Goal: Task Accomplishment & Management: Use online tool/utility

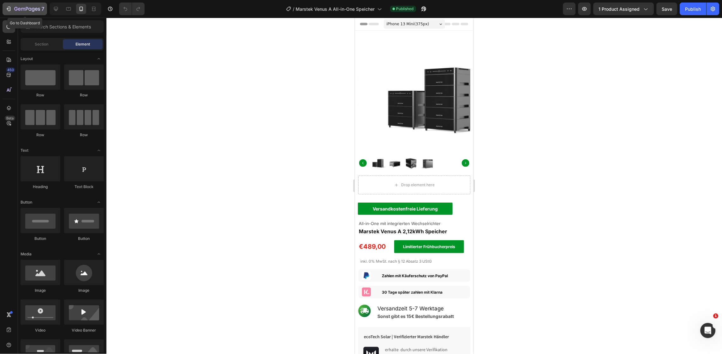
click at [25, 6] on div "7" at bounding box center [29, 9] width 30 height 8
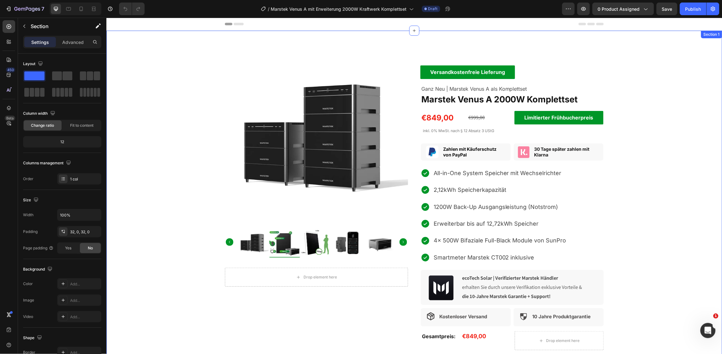
click at [650, 90] on div "Product Images Drop element here Product Versandkostenfreie Lieferung Text Bloc…" at bounding box center [414, 227] width 616 height 374
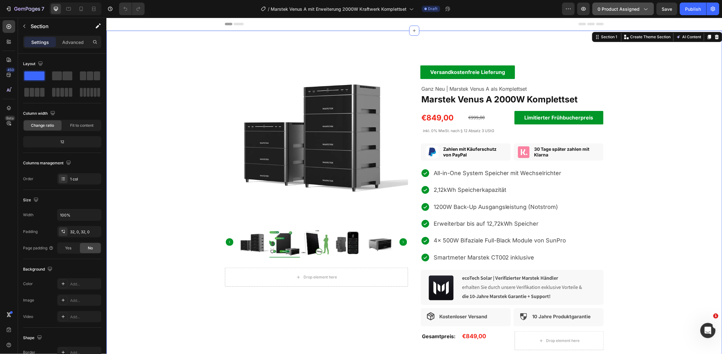
click at [643, 14] on button "0 product assigned" at bounding box center [624, 9] width 62 height 13
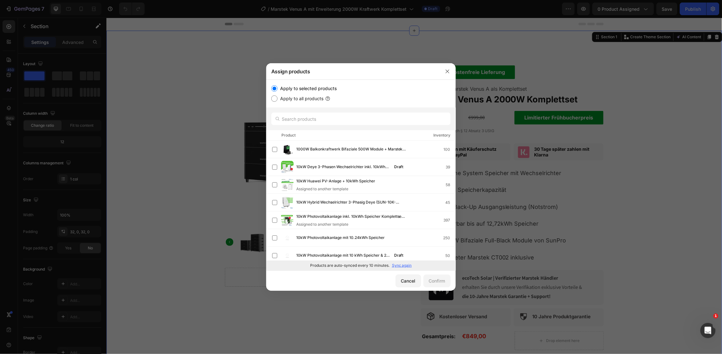
click at [405, 263] on p "Sync again" at bounding box center [402, 266] width 20 height 6
click at [343, 118] on input "text" at bounding box center [360, 118] width 179 height 13
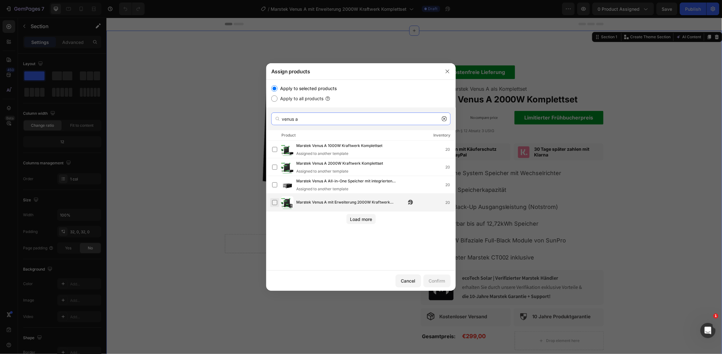
type input "venus a"
click at [275, 200] on label at bounding box center [274, 202] width 5 height 5
click at [439, 280] on div "Confirm" at bounding box center [437, 280] width 16 height 7
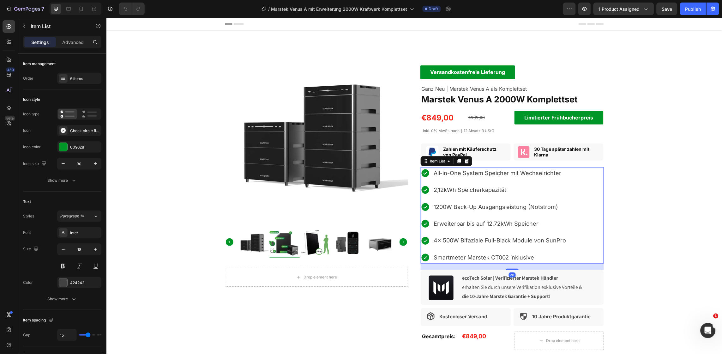
click at [440, 188] on p "2,12kWh Speicherkapazität" at bounding box center [499, 189] width 133 height 10
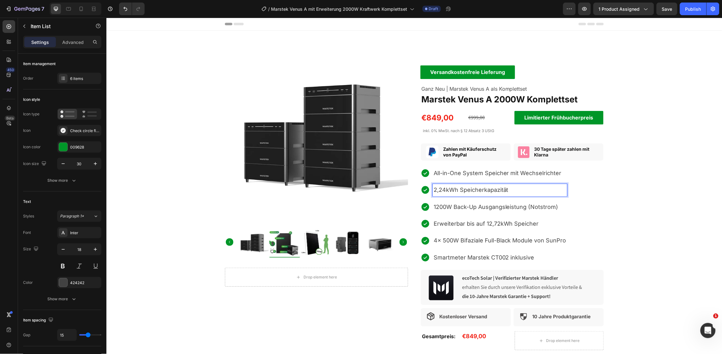
click at [433, 191] on p "2,24kWh Speicherkapazität" at bounding box center [499, 189] width 133 height 10
click at [505, 189] on p "4,24kWh Speicherkapazität" at bounding box center [499, 189] width 133 height 10
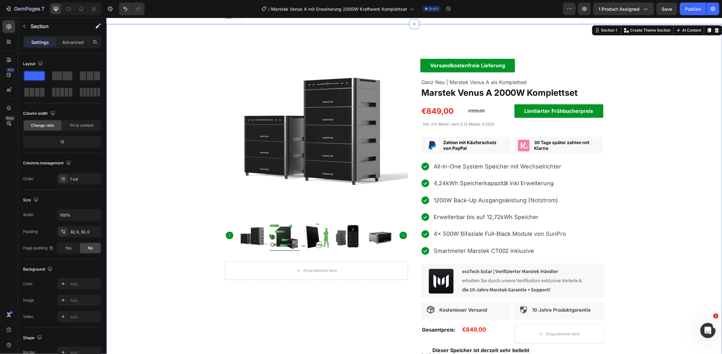
scroll to position [7, 0]
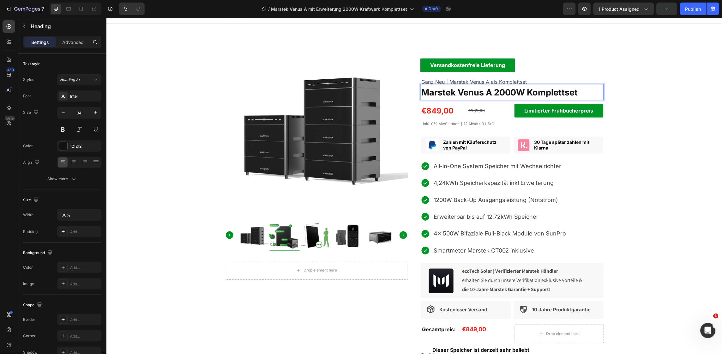
click at [487, 90] on strong "Marstek Venus A 2000W Komplettset" at bounding box center [499, 92] width 157 height 10
click at [579, 94] on p "Marstek Venus A 2000W Komplettset" at bounding box center [512, 91] width 182 height 15
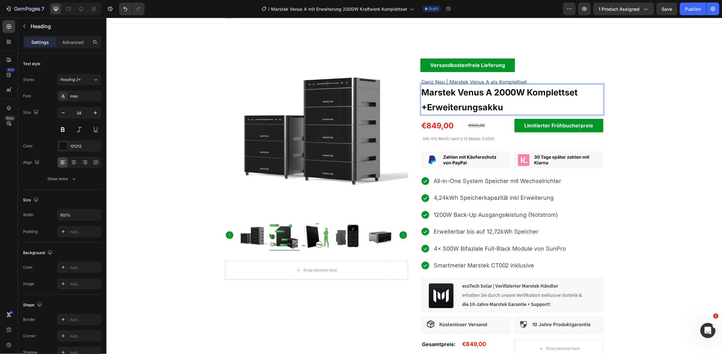
click at [424, 105] on strong "+Erweiterungsakku" at bounding box center [462, 107] width 82 height 10
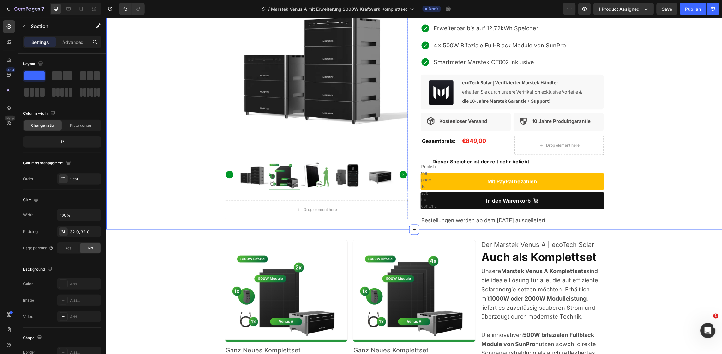
scroll to position [210, 0]
click at [82, 8] on icon at bounding box center [81, 9] width 6 height 6
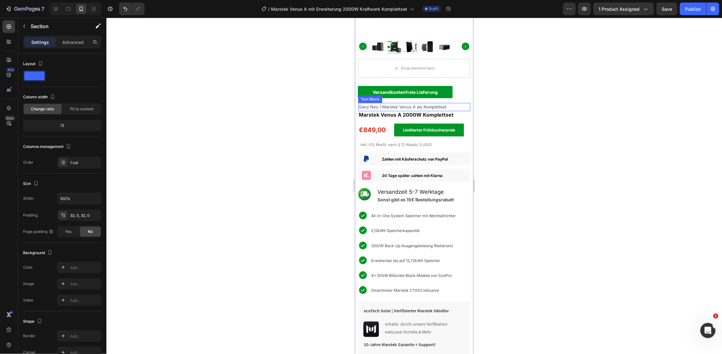
scroll to position [115, 0]
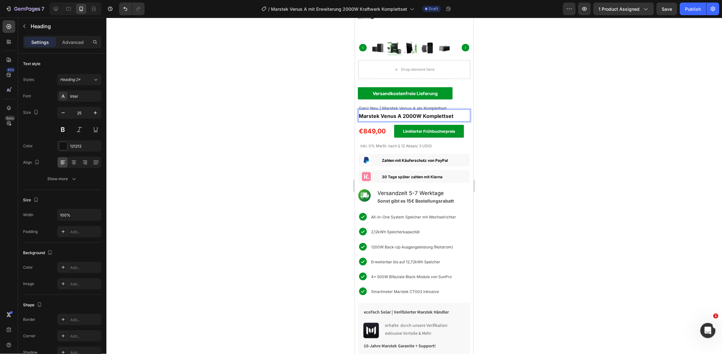
click at [451, 112] on strong "Marstek Venus A 2000W Komplettset" at bounding box center [406, 115] width 95 height 6
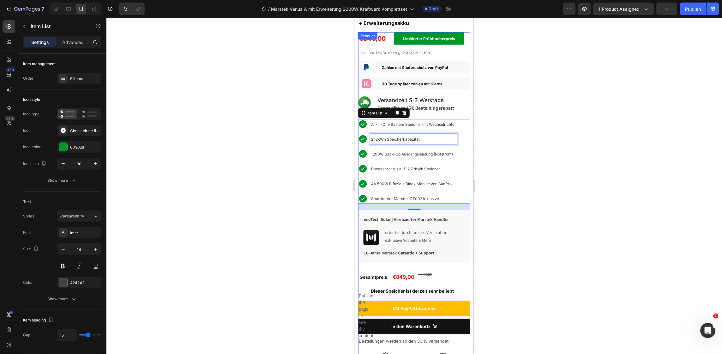
scroll to position [220, 0]
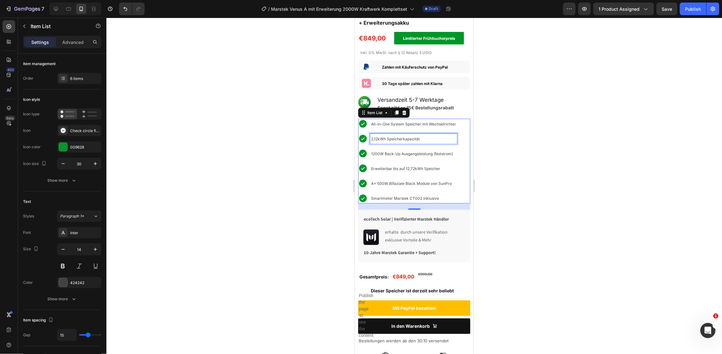
click at [424, 134] on p "2,12kWh Speicherkapazität" at bounding box center [413, 138] width 85 height 8
click at [514, 152] on div at bounding box center [414, 186] width 616 height 336
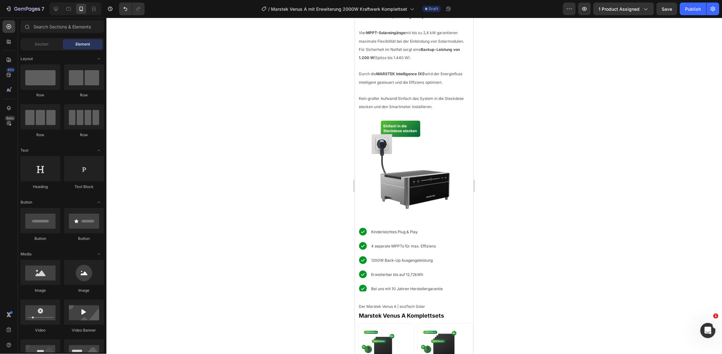
scroll to position [635, 0]
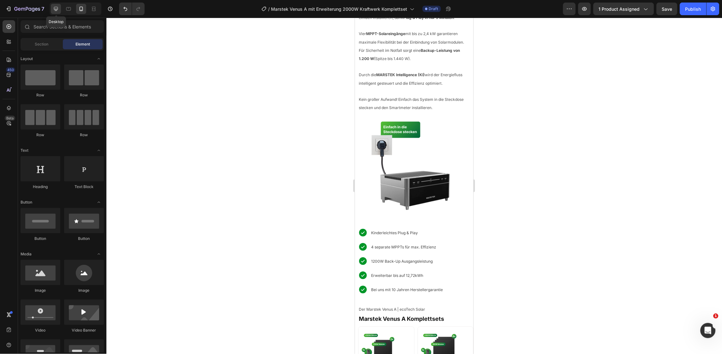
click at [55, 8] on icon at bounding box center [56, 9] width 6 height 6
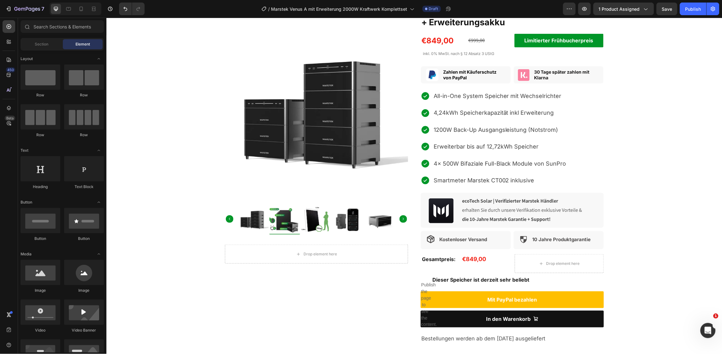
scroll to position [93, 0]
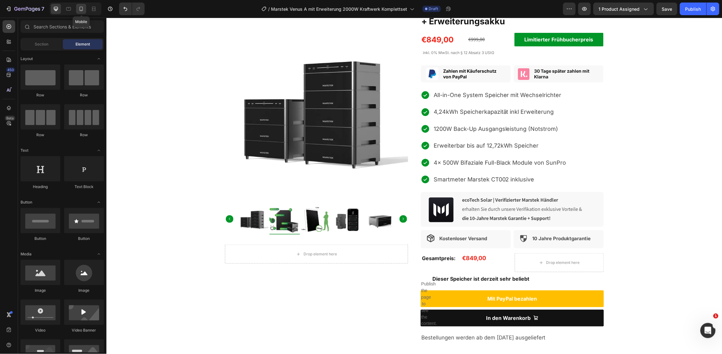
click at [82, 13] on div at bounding box center [81, 9] width 10 height 10
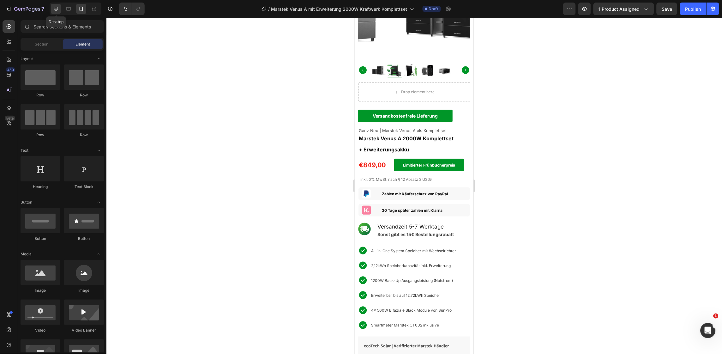
click at [55, 11] on icon at bounding box center [56, 9] width 6 height 6
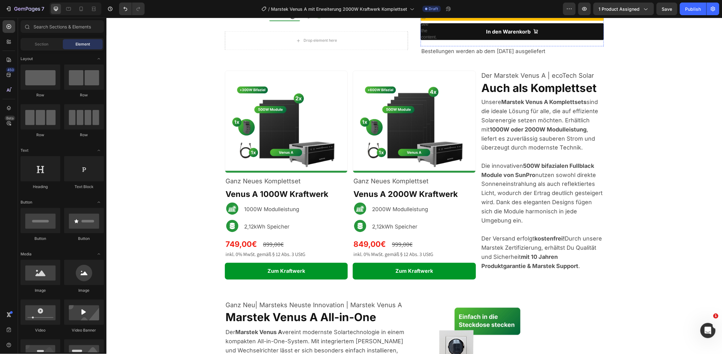
scroll to position [382, 0]
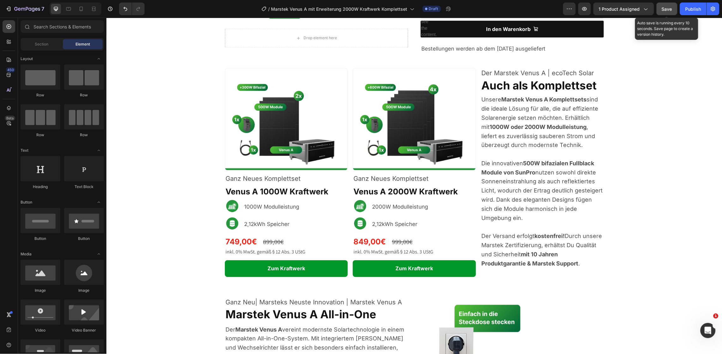
click at [665, 6] on span "Save" at bounding box center [667, 8] width 10 height 5
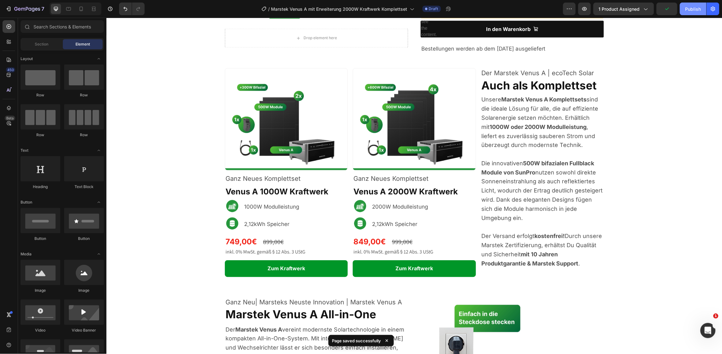
click at [697, 5] on button "Publish" at bounding box center [693, 9] width 27 height 13
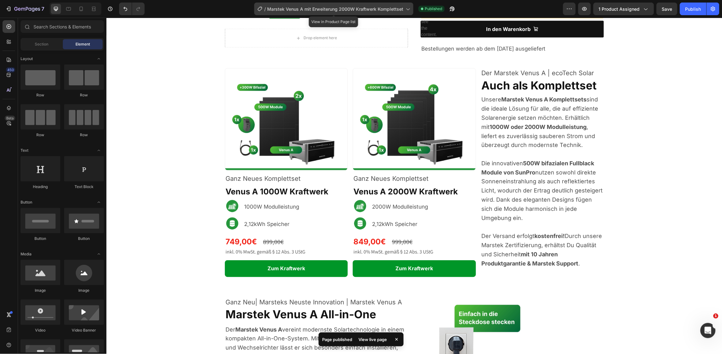
click at [386, 6] on span "Marstek Venus A mit Erweiterung 2000W Kraftwerk Komplettset" at bounding box center [335, 9] width 136 height 7
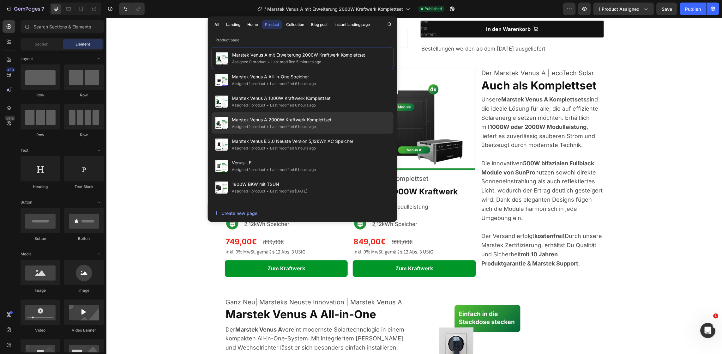
click at [319, 118] on span "Marstek Venus A 2000W Kraftwerk Komplettset" at bounding box center [282, 120] width 100 height 8
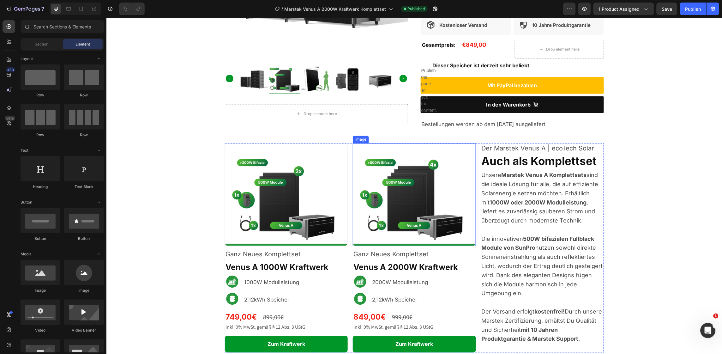
scroll to position [292, 0]
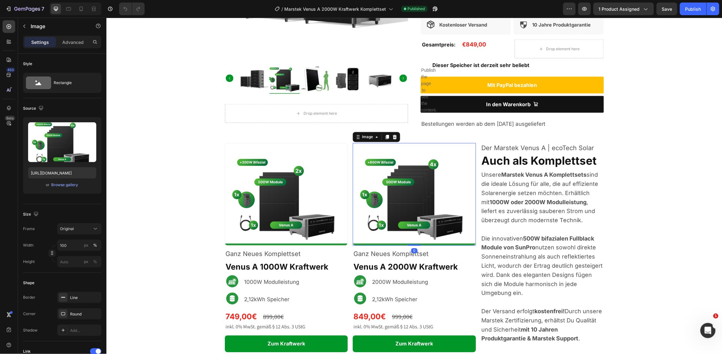
click at [432, 185] on img at bounding box center [414, 194] width 123 height 103
click at [64, 186] on div "Browse gallery" at bounding box center [64, 185] width 27 height 6
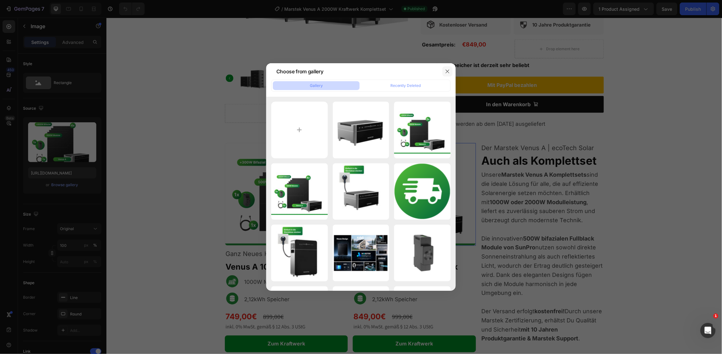
click at [446, 71] on icon "button" at bounding box center [447, 71] width 5 height 5
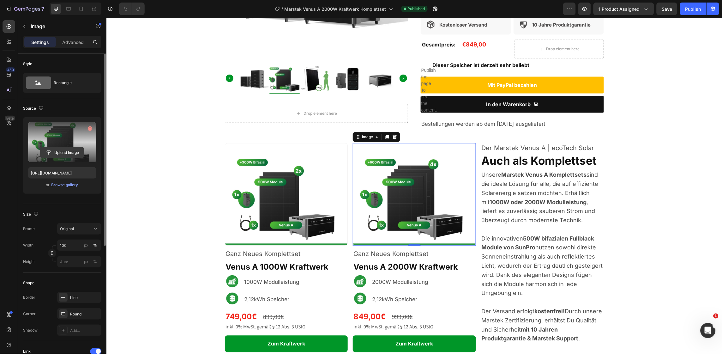
click at [56, 152] on input "file" at bounding box center [62, 152] width 44 height 11
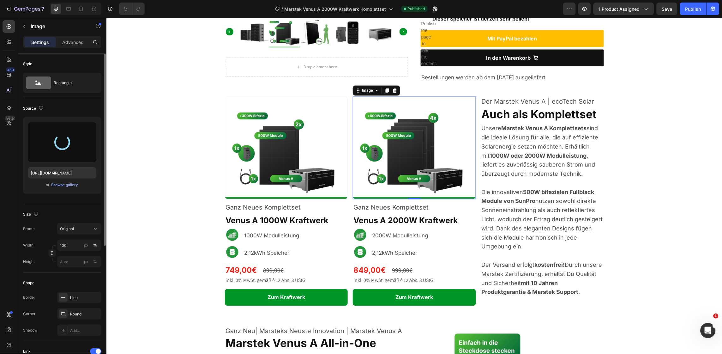
scroll to position [338, 0]
type input "[URL][DOMAIN_NAME]"
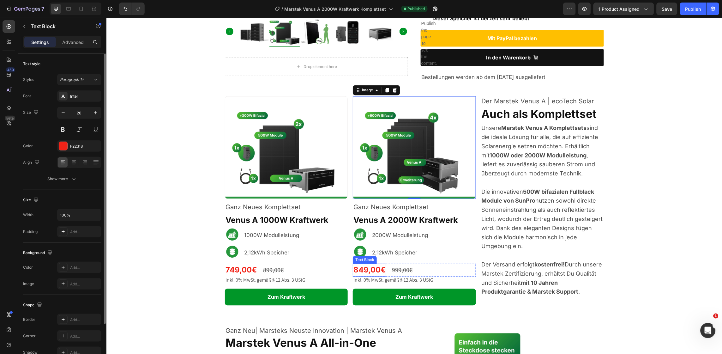
click at [366, 272] on strong "849,00€" at bounding box center [369, 269] width 32 height 9
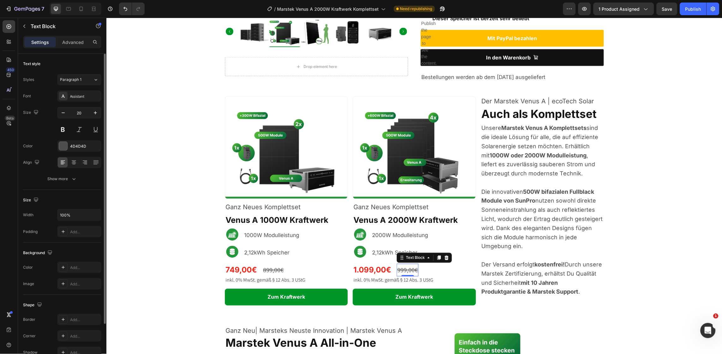
click at [397, 272] on s "999,00€" at bounding box center [407, 270] width 21 height 8
click at [372, 254] on span "2,12kWh Speicher" at bounding box center [394, 252] width 45 height 6
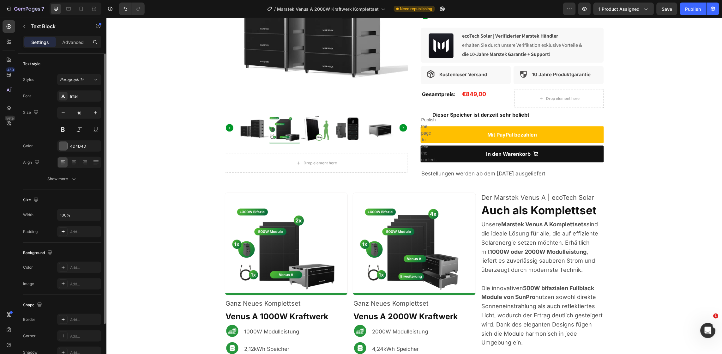
scroll to position [257, 0]
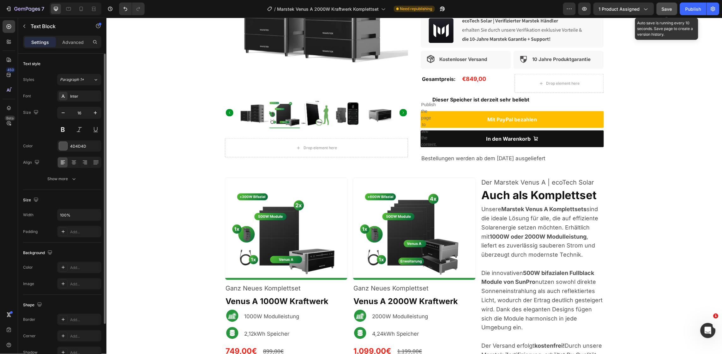
click at [662, 6] on span "Save" at bounding box center [667, 8] width 10 height 5
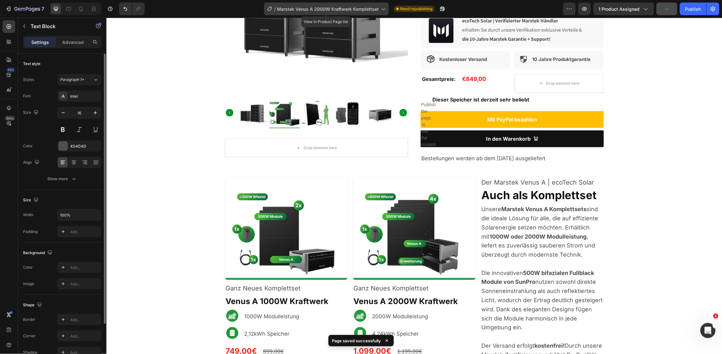
click at [341, 3] on div "/ Marstek Venus A 2000W Kraftwerk Komplettset" at bounding box center [326, 9] width 125 height 13
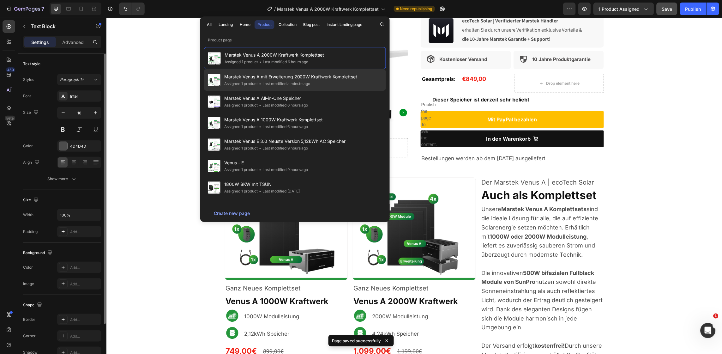
click at [277, 85] on div "• Last modified a minute ago" at bounding box center [284, 84] width 53 height 6
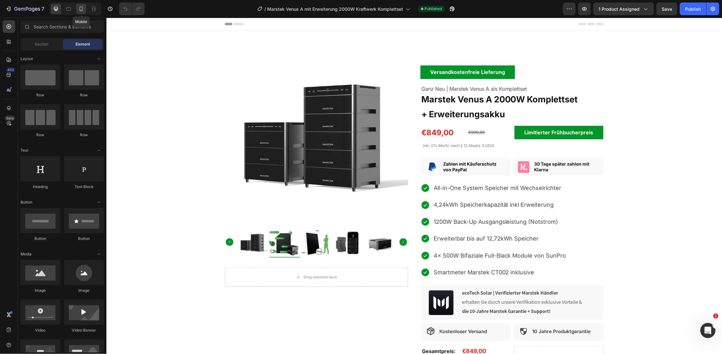
click at [79, 9] on icon at bounding box center [81, 9] width 6 height 6
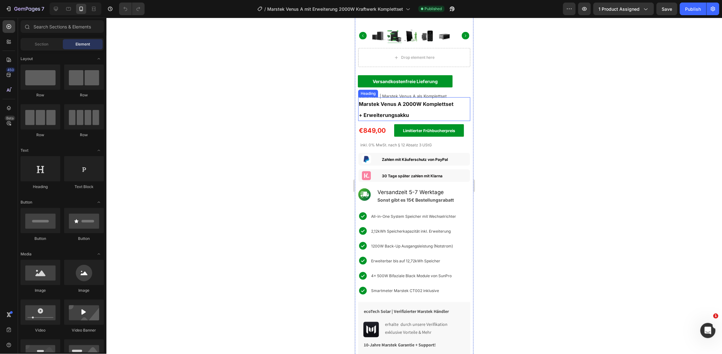
scroll to position [135, 0]
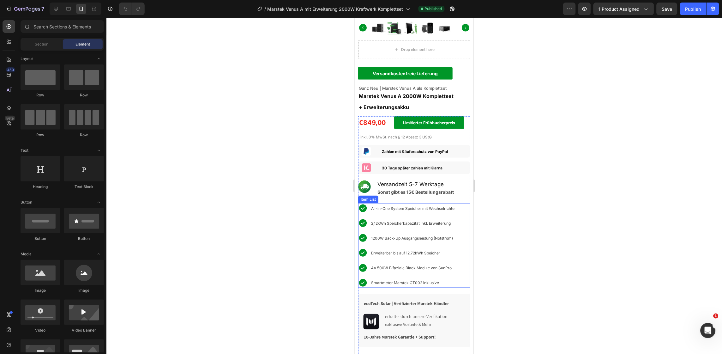
click at [378, 221] on span "2,12kWh Speicherkapazität inkl. Erweiterung" at bounding box center [411, 223] width 80 height 5
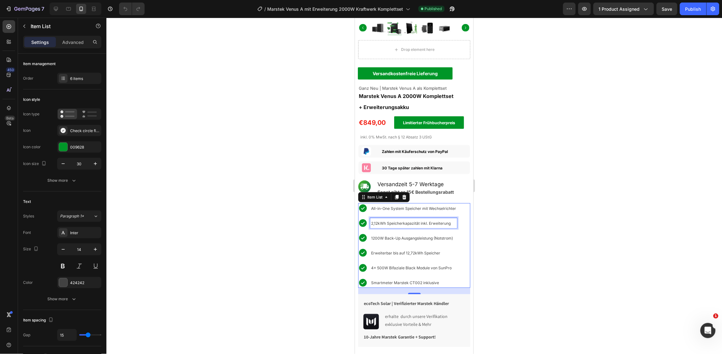
click at [378, 221] on span "2,12kWh Speicherkapazität inkl. Erweiterung" at bounding box center [411, 223] width 80 height 5
click at [668, 14] on button "Save" at bounding box center [667, 9] width 21 height 13
click at [702, 6] on button "Publish" at bounding box center [693, 9] width 27 height 13
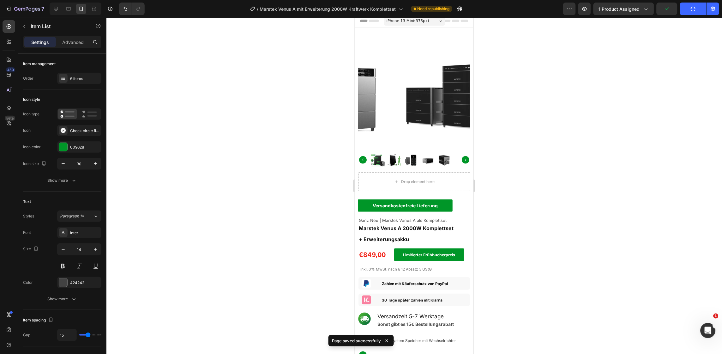
scroll to position [0, 0]
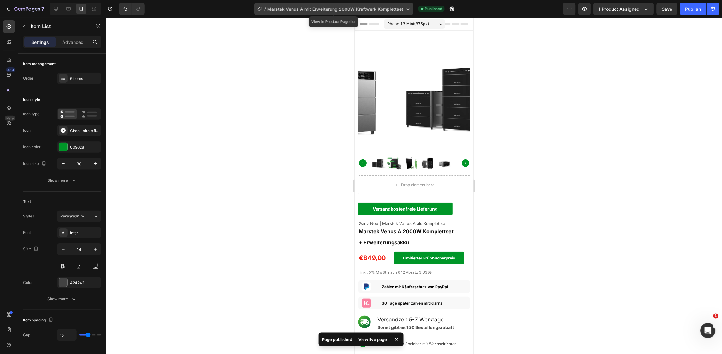
click at [374, 9] on span "Marstek Venus A mit Erweiterung 2000W Kraftwerk Komplettset" at bounding box center [335, 9] width 136 height 7
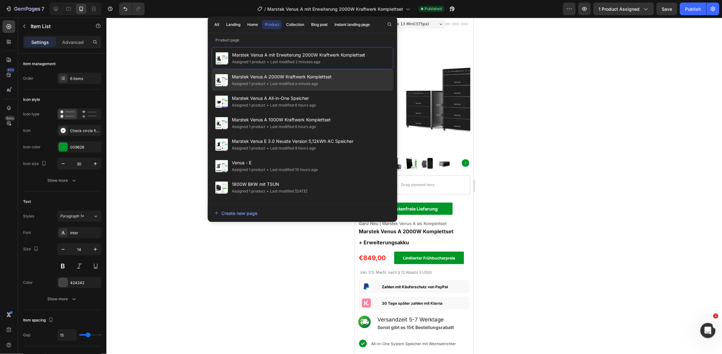
click at [322, 82] on div "Assigned 1 product • Last modified a minute ago" at bounding box center [282, 84] width 100 height 6
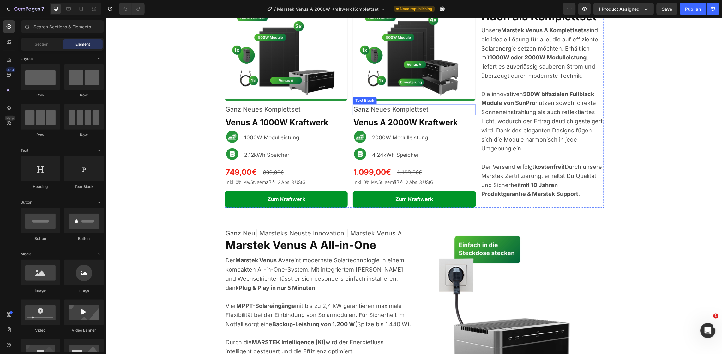
scroll to position [438, 0]
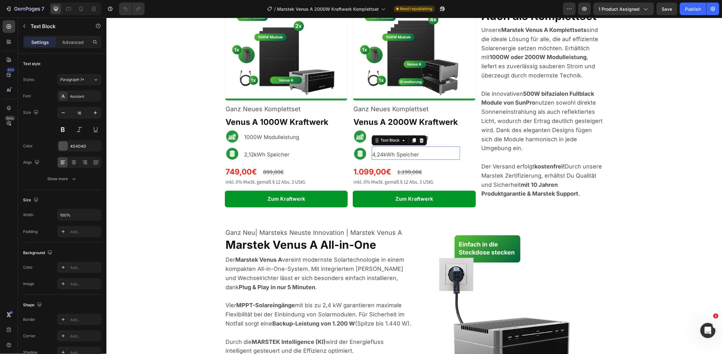
click at [415, 154] on span "4,24kWh Speicher" at bounding box center [395, 154] width 47 height 6
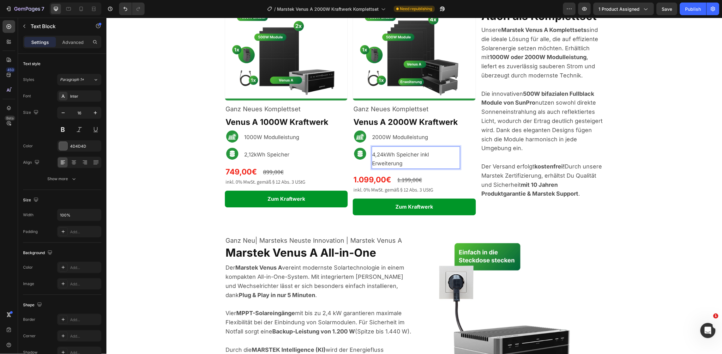
click at [407, 160] on p "4,24kWh Speicher inkl Erweiterung" at bounding box center [415, 159] width 87 height 18
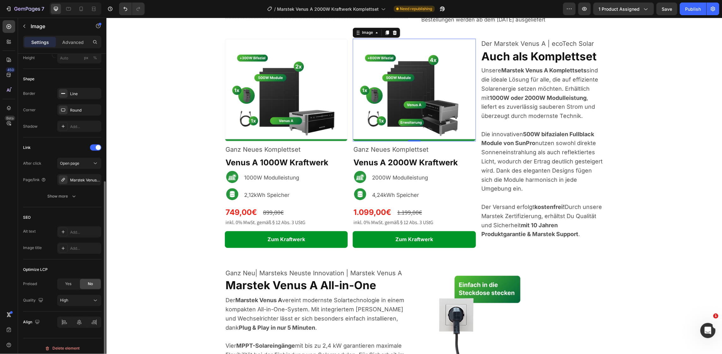
scroll to position [208, 0]
click at [74, 173] on div "Marstek Venus A 2000W Kraftwerk Komplettset" at bounding box center [79, 176] width 18 height 6
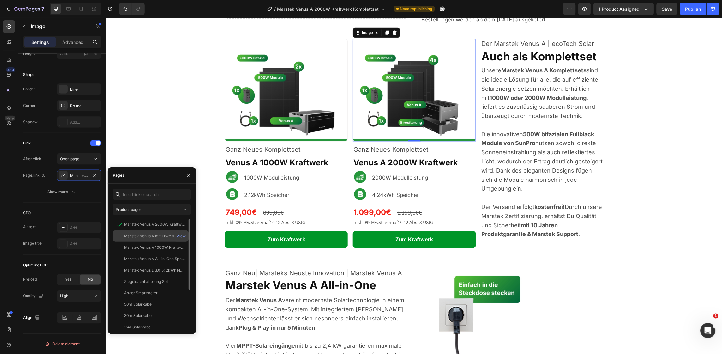
click at [155, 236] on div "Marstek Venus A mit Erweiterung 2000W Kraftwerk Komplettset" at bounding box center [154, 236] width 61 height 6
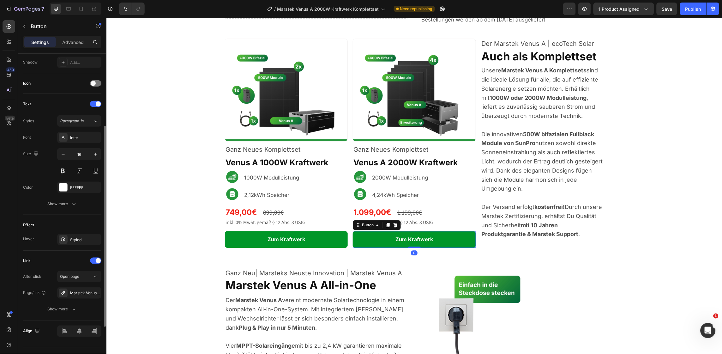
scroll to position [184, 0]
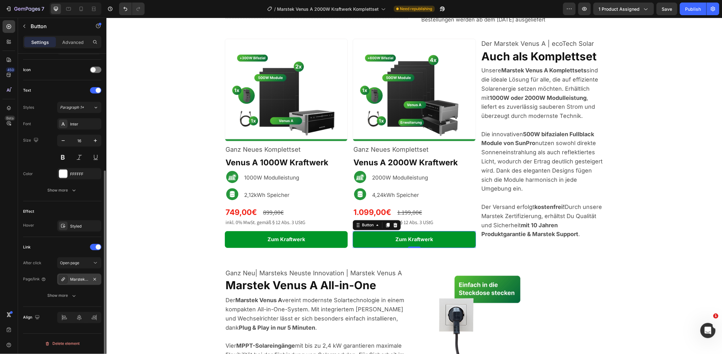
click at [81, 277] on div "Marstek Venus A 2000W Kraftwerk Komplettset" at bounding box center [79, 280] width 18 height 6
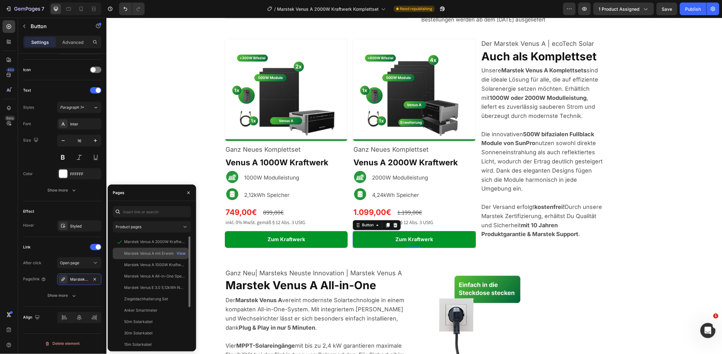
click at [156, 251] on div "Marstek Venus A mit Erweiterung 2000W Kraftwerk Komplettset" at bounding box center [154, 254] width 61 height 6
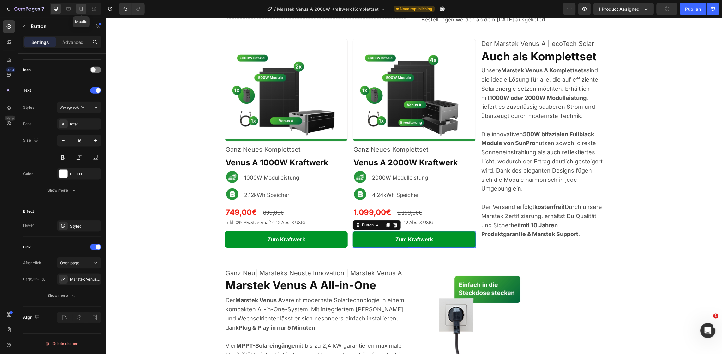
click at [84, 7] on div at bounding box center [81, 9] width 10 height 10
type input "14"
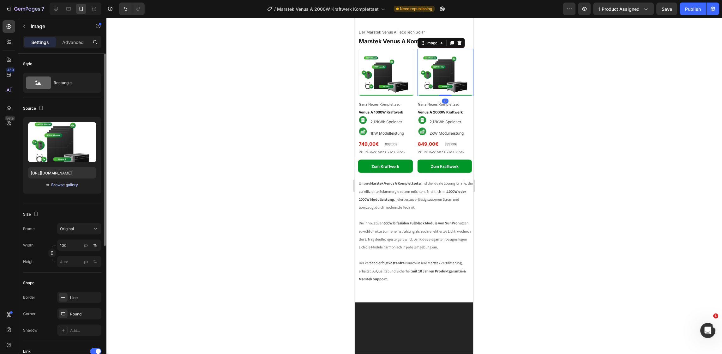
click at [70, 187] on div "Browse gallery" at bounding box center [64, 185] width 27 height 6
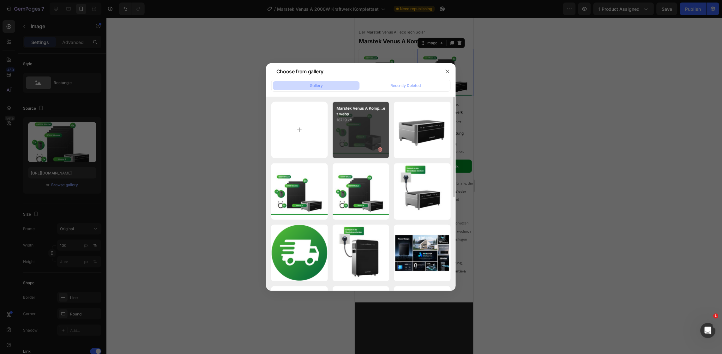
click at [359, 142] on div "Marstek Venus A Komp...et.webp 187.19 kb" at bounding box center [361, 130] width 57 height 57
type input "https://cdn.shopify.com/s/files/1/0699/4965/3284/files/gempages_498297731022848…"
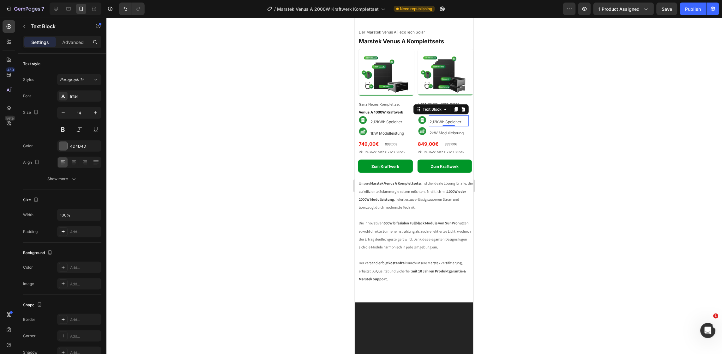
click at [432, 119] on span "2,12kWh Speicher" at bounding box center [445, 121] width 32 height 5
click at [428, 141] on strong "849,00€" at bounding box center [428, 144] width 21 height 6
click at [448, 139] on div "999,00€" at bounding box center [455, 143] width 14 height 9
click at [504, 144] on div at bounding box center [414, 186] width 616 height 336
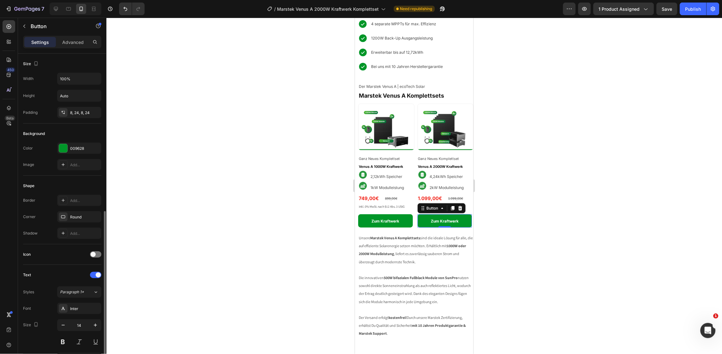
scroll to position [184, 0]
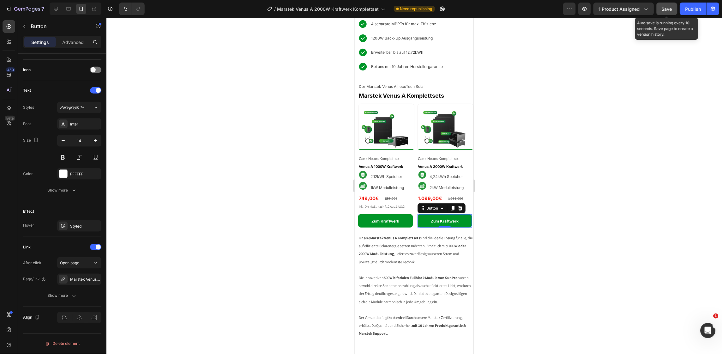
click at [663, 9] on span "Save" at bounding box center [667, 8] width 10 height 5
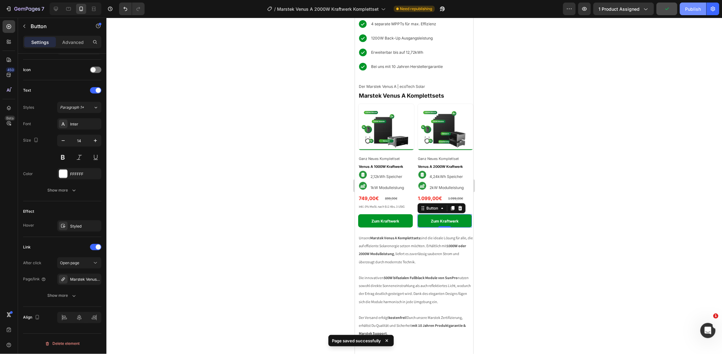
click at [686, 7] on button "Publish" at bounding box center [693, 9] width 27 height 13
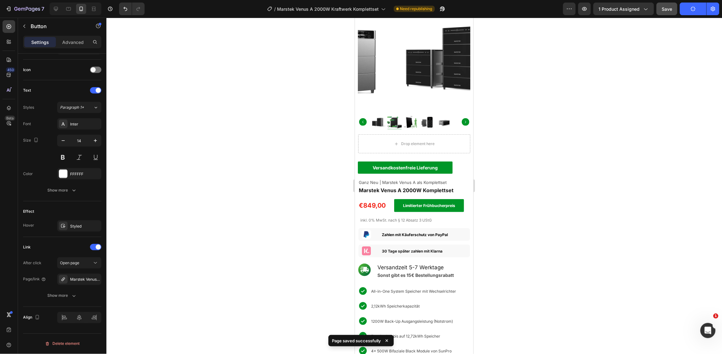
scroll to position [0, 0]
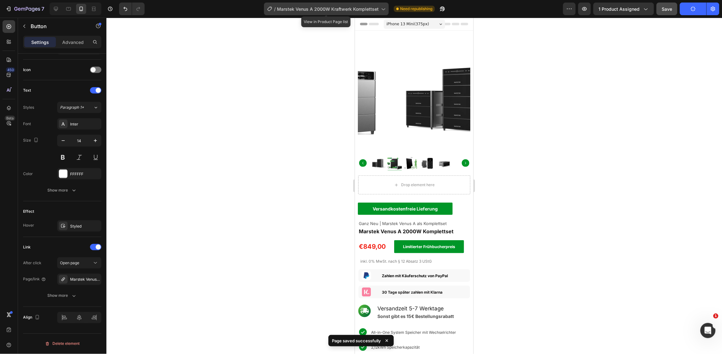
click at [380, 8] on icon at bounding box center [383, 9] width 6 height 6
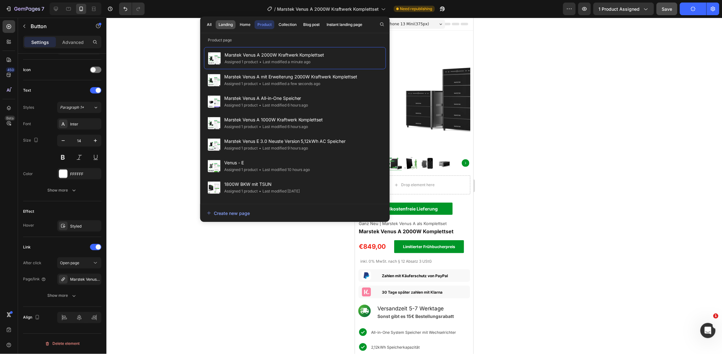
click at [229, 23] on div "Landing" at bounding box center [226, 25] width 14 height 6
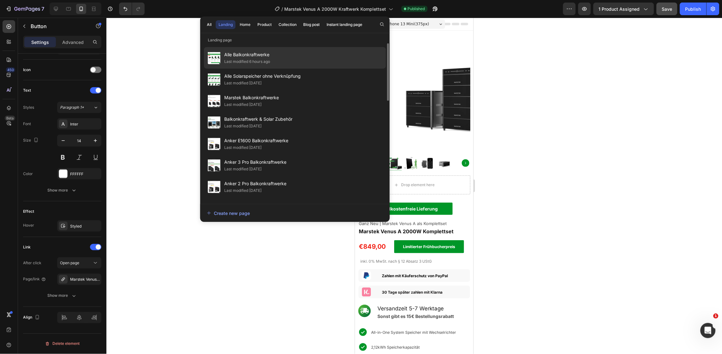
click at [269, 61] on div "Last modified 6 hours ago" at bounding box center [247, 61] width 46 height 6
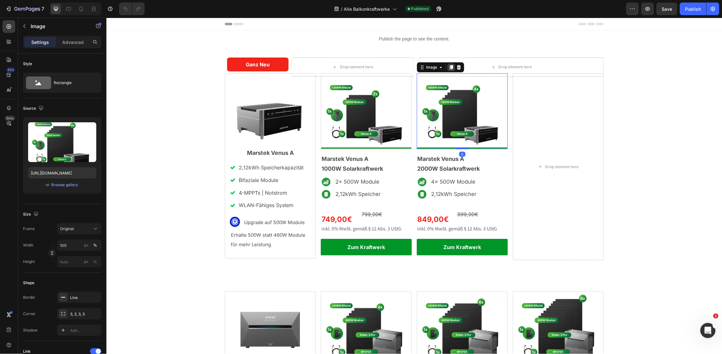
click at [449, 64] on icon at bounding box center [451, 66] width 5 height 5
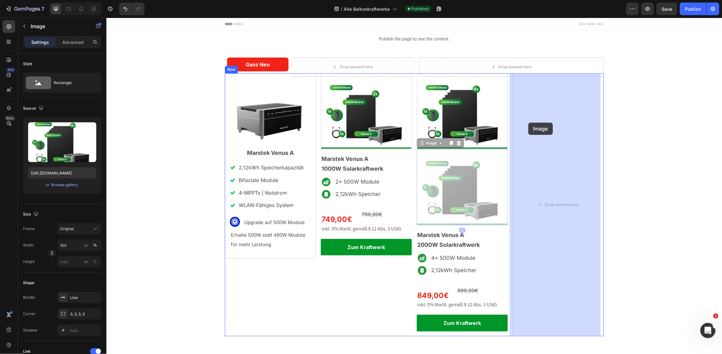
drag, startPoint x: 466, startPoint y: 173, endPoint x: 528, endPoint y: 122, distance: 80.2
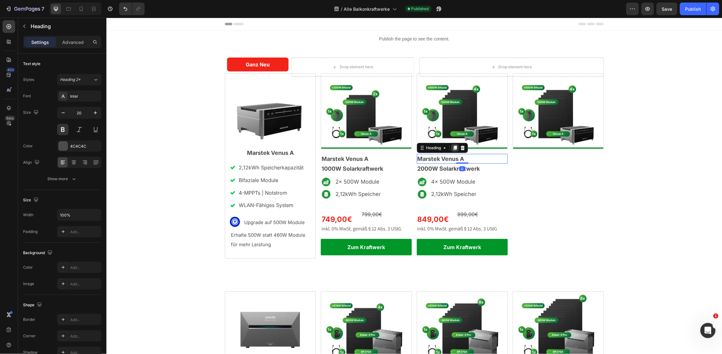
click at [455, 149] on icon at bounding box center [454, 147] width 5 height 5
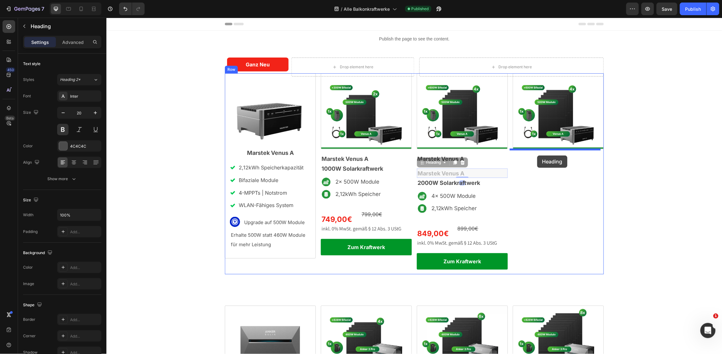
drag, startPoint x: 421, startPoint y: 164, endPoint x: 538, endPoint y: 155, distance: 116.6
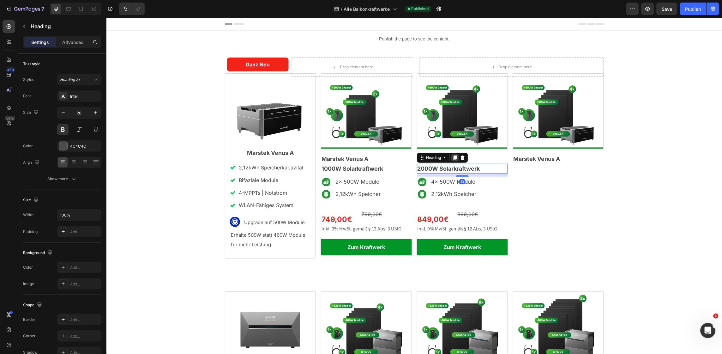
click at [453, 155] on icon at bounding box center [454, 157] width 3 height 4
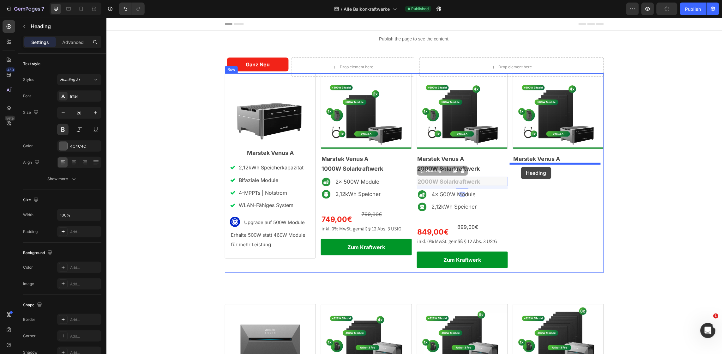
drag, startPoint x: 420, startPoint y: 172, endPoint x: 522, endPoint y: 167, distance: 101.2
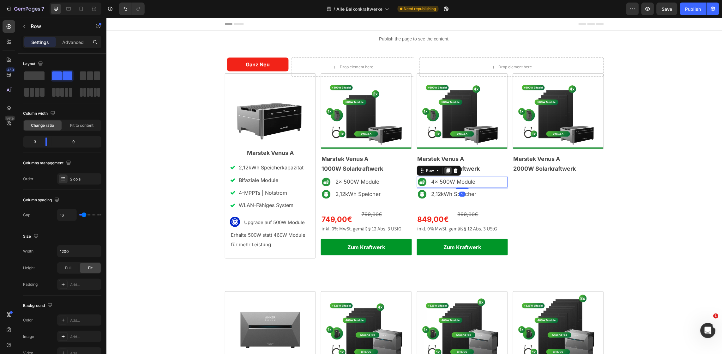
click at [446, 171] on icon at bounding box center [447, 170] width 3 height 4
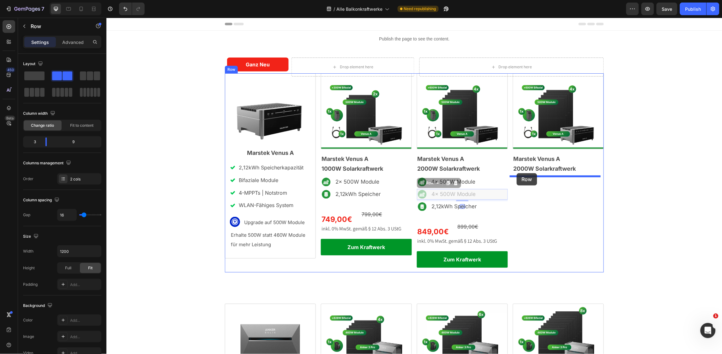
drag, startPoint x: 418, startPoint y: 184, endPoint x: 517, endPoint y: 173, distance: 99.5
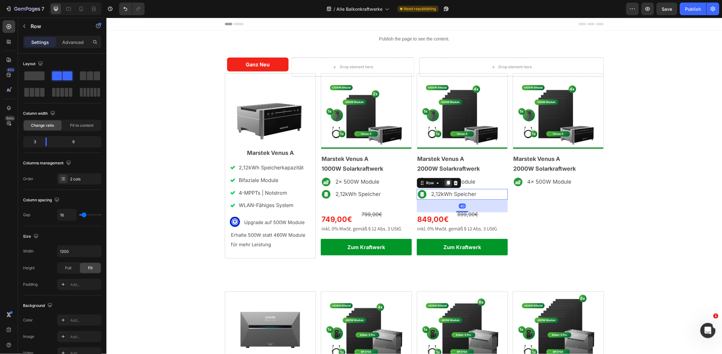
click at [445, 185] on div at bounding box center [448, 183] width 8 height 8
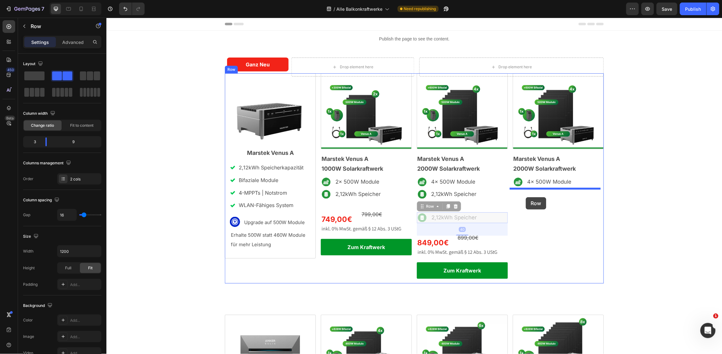
drag, startPoint x: 420, startPoint y: 207, endPoint x: 526, endPoint y: 197, distance: 106.0
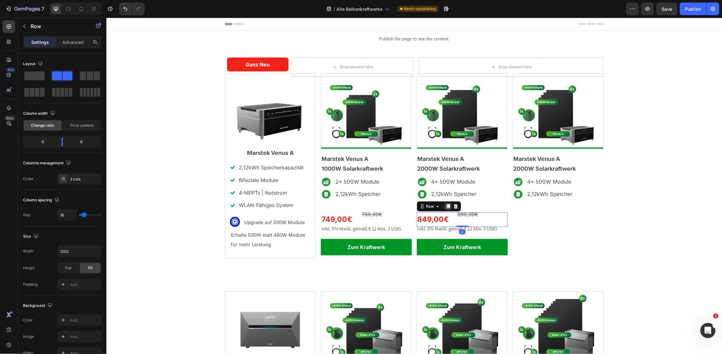
click at [446, 207] on icon at bounding box center [447, 206] width 3 height 4
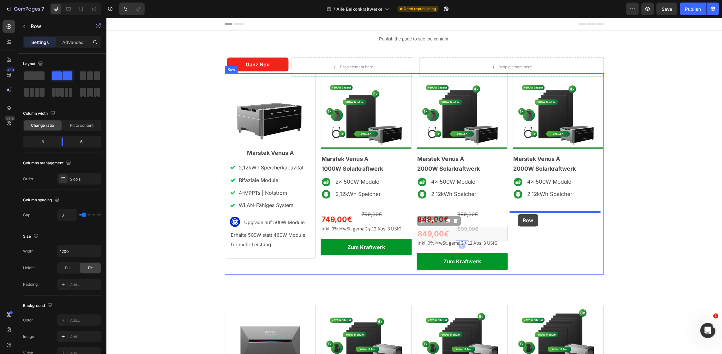
drag, startPoint x: 419, startPoint y: 218, endPoint x: 518, endPoint y: 214, distance: 99.6
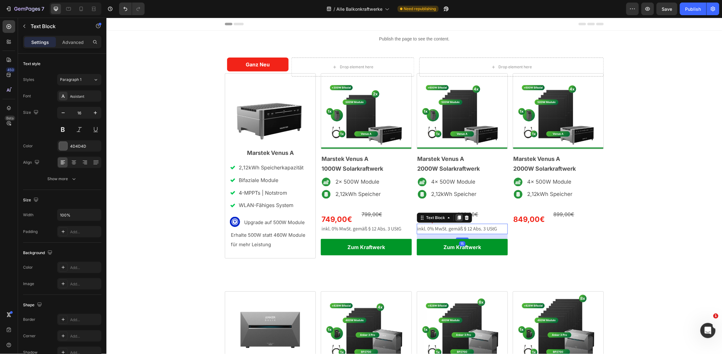
click at [457, 219] on icon at bounding box center [458, 217] width 3 height 4
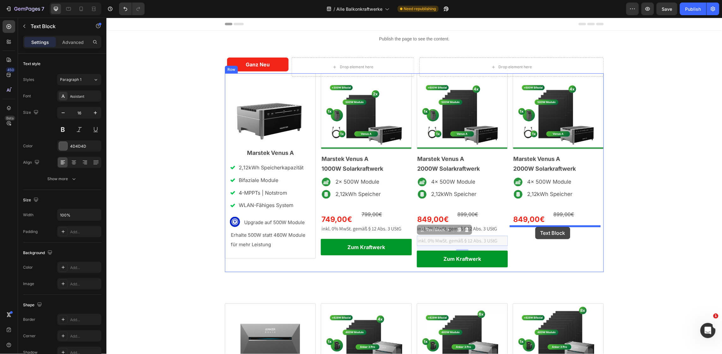
drag, startPoint x: 416, startPoint y: 232, endPoint x: 537, endPoint y: 227, distance: 121.1
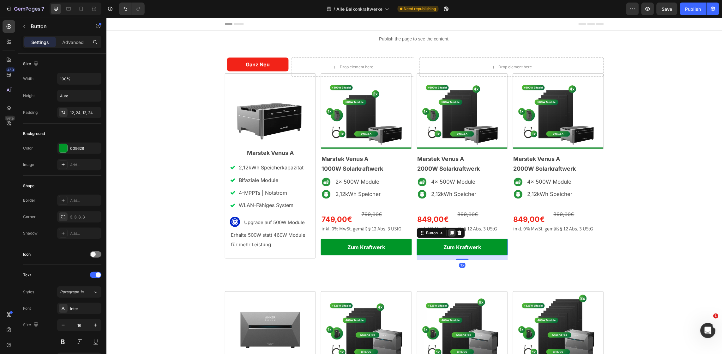
click at [450, 231] on icon at bounding box center [451, 232] width 3 height 4
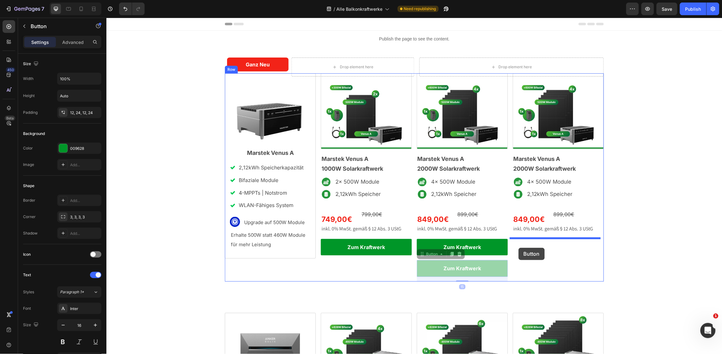
drag, startPoint x: 417, startPoint y: 254, endPoint x: 520, endPoint y: 247, distance: 103.9
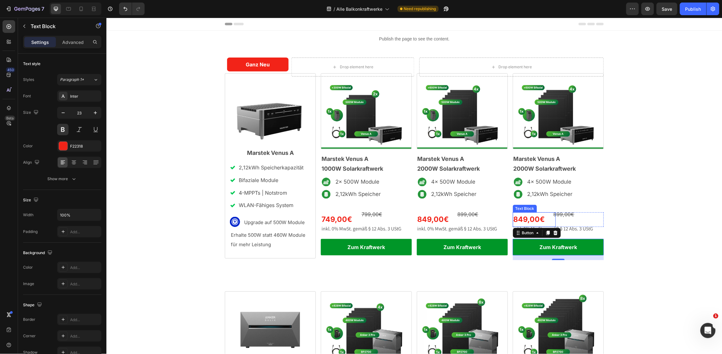
click at [528, 216] on p "849,00€" at bounding box center [534, 219] width 42 height 13
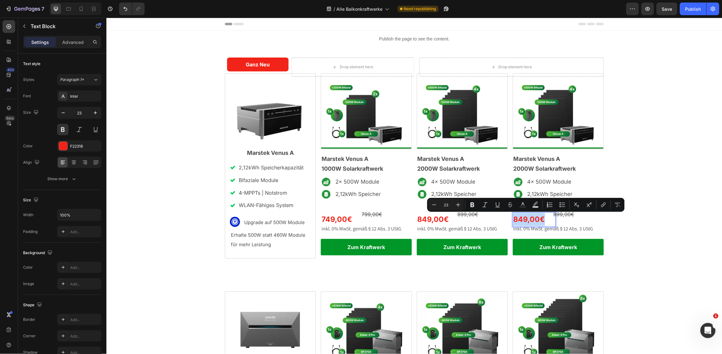
click at [528, 216] on p "849,00€" at bounding box center [534, 219] width 42 height 13
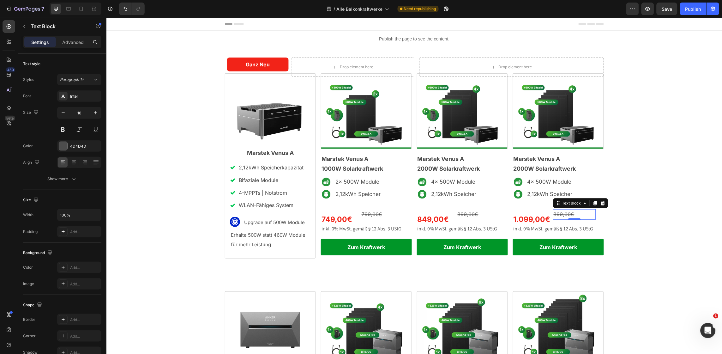
click at [561, 212] on s "899,00€" at bounding box center [563, 214] width 21 height 6
click at [527, 193] on span "2,12kWh Speicher" at bounding box center [549, 193] width 45 height 6
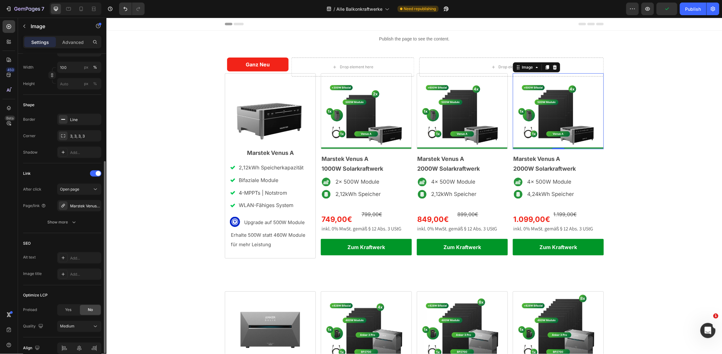
scroll to position [208, 0]
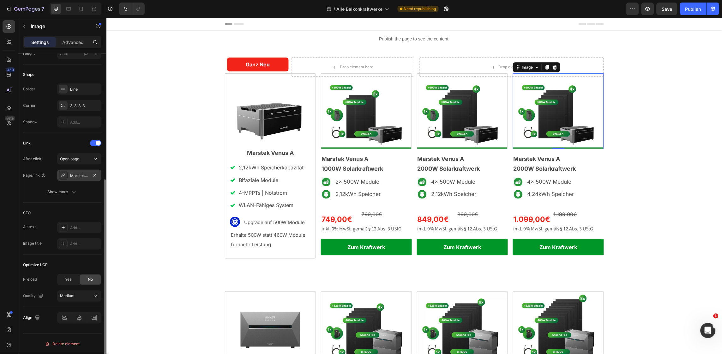
click at [81, 176] on div "Marstek Venus A 2000W Kraftwerk Komplettset" at bounding box center [79, 176] width 18 height 6
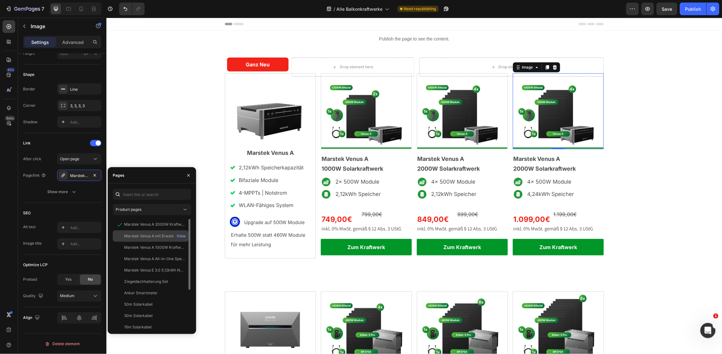
click at [155, 236] on div "Marstek Venus A mit Erweiterung 2000W Kraftwerk Komplettset" at bounding box center [154, 236] width 61 height 6
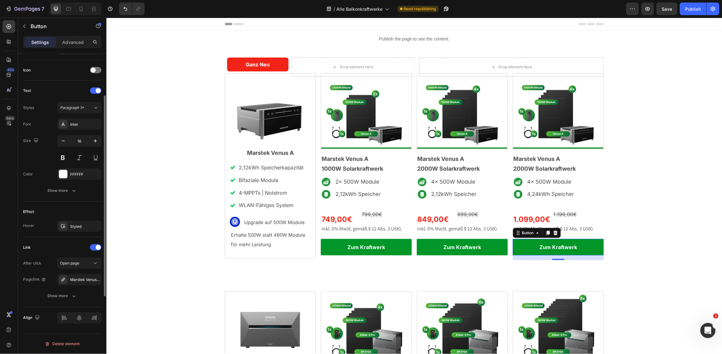
scroll to position [184, 0]
click at [84, 280] on div "Marstek Venus A 2000W Kraftwerk Komplettset" at bounding box center [79, 280] width 18 height 6
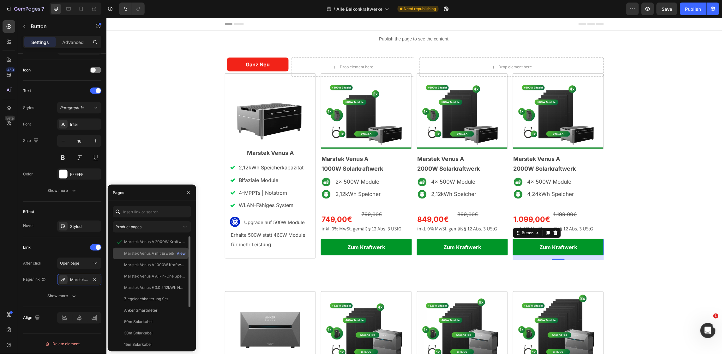
click at [143, 252] on div "Marstek Venus A mit Erweiterung 2000W Kraftwerk Komplettset" at bounding box center [154, 254] width 61 height 6
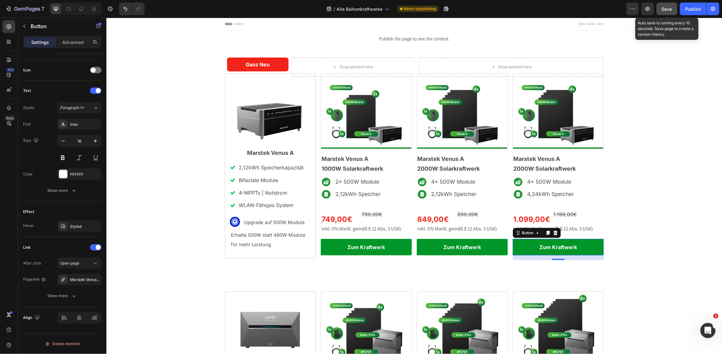
click at [666, 13] on button "Save" at bounding box center [667, 9] width 21 height 13
click at [695, 11] on div "Publish" at bounding box center [694, 9] width 16 height 7
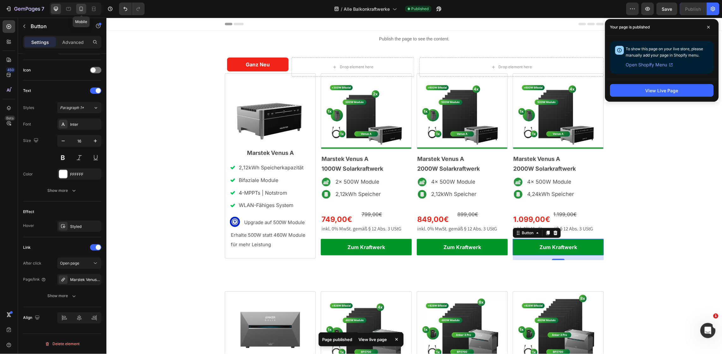
click at [81, 9] on icon at bounding box center [81, 9] width 6 height 6
type input "14"
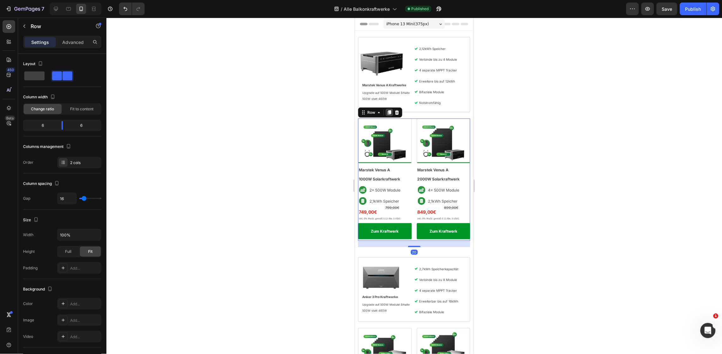
click at [390, 110] on icon at bounding box center [389, 112] width 3 height 4
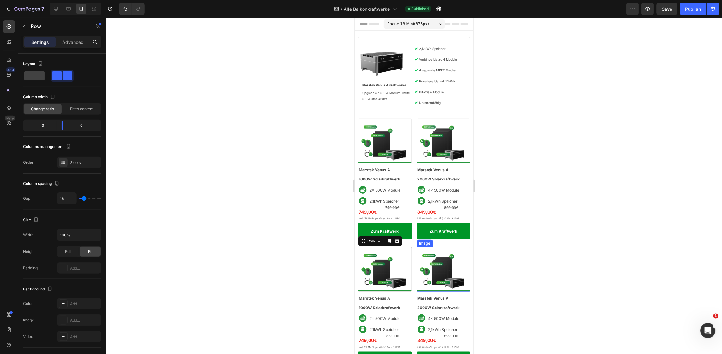
scroll to position [110, 0]
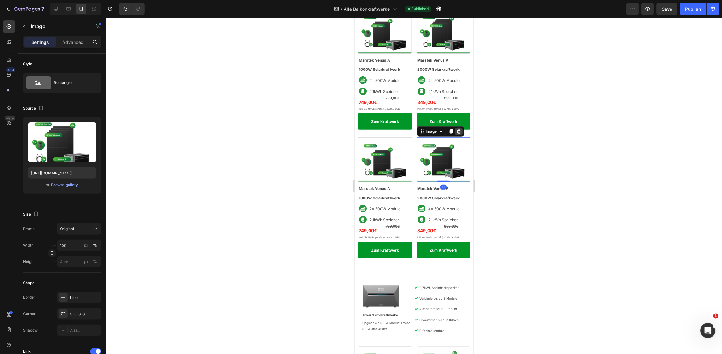
click at [456, 129] on icon at bounding box center [458, 131] width 5 height 5
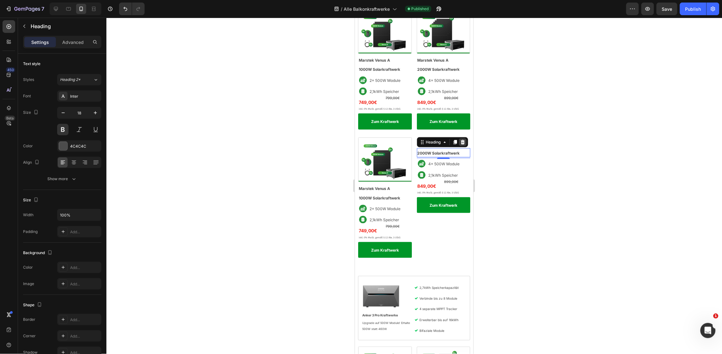
click at [460, 140] on icon at bounding box center [462, 142] width 4 height 4
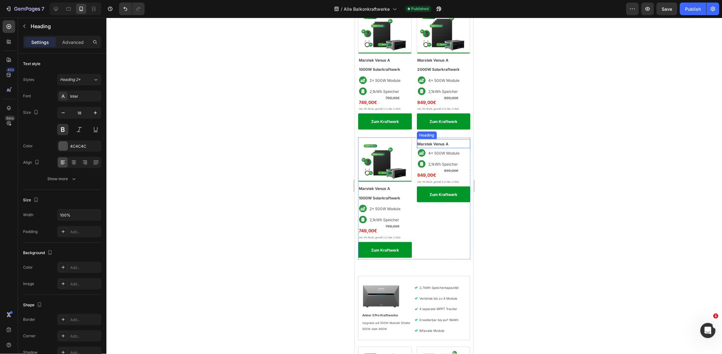
click at [449, 139] on h2 "Marstek Venus A" at bounding box center [444, 143] width 54 height 9
click at [460, 130] on icon at bounding box center [462, 132] width 5 height 5
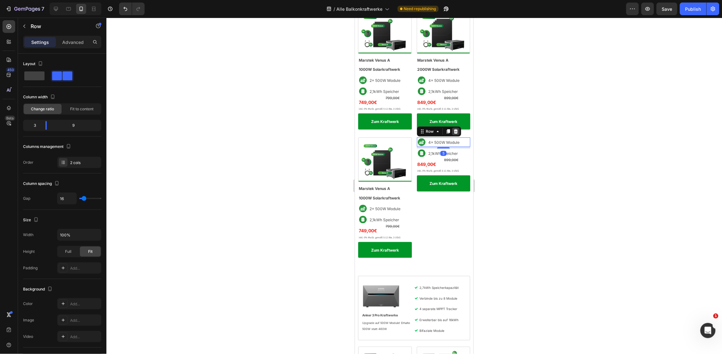
click at [454, 129] on icon at bounding box center [455, 131] width 5 height 5
click at [454, 130] on icon at bounding box center [455, 131] width 5 height 5
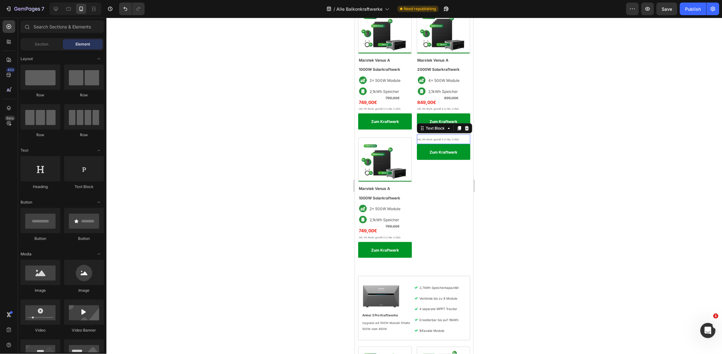
click at [448, 137] on span "inkl. 0% MwSt. gemäß § 12 Abs. 3 UStG" at bounding box center [438, 138] width 42 height 3
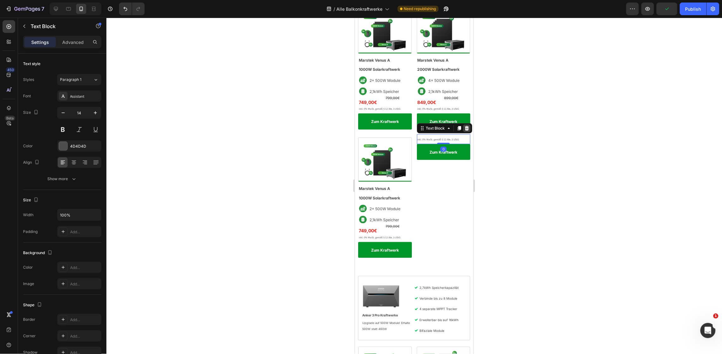
click at [464, 126] on icon at bounding box center [466, 128] width 4 height 4
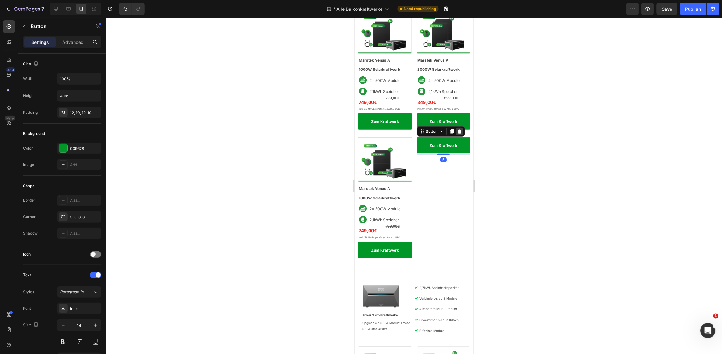
click at [458, 129] on icon at bounding box center [459, 131] width 4 height 4
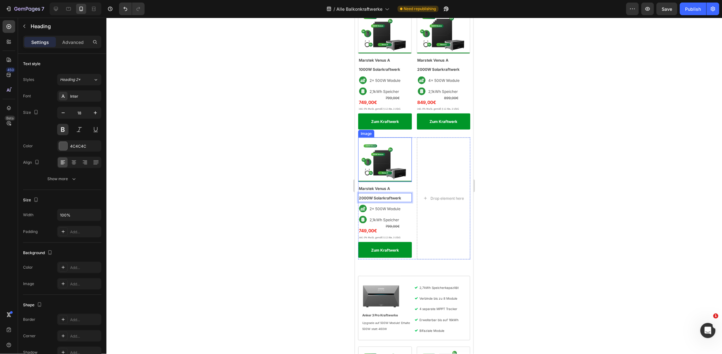
click at [388, 155] on img at bounding box center [385, 159] width 54 height 45
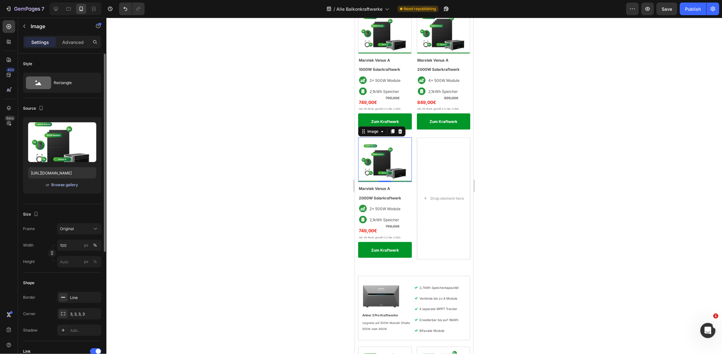
click at [71, 184] on div "Browse gallery" at bounding box center [64, 185] width 27 height 6
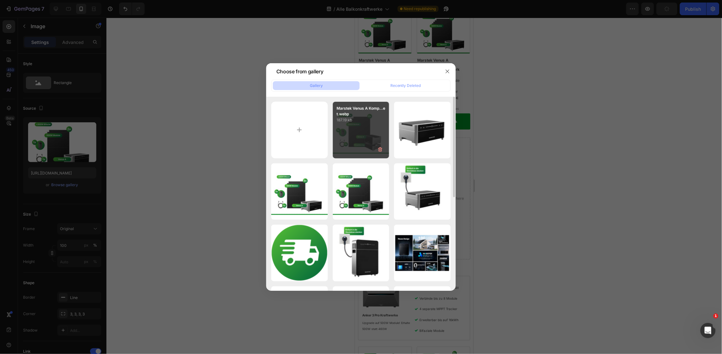
click at [345, 126] on div "Marstek Venus A Komp...et.webp 187.19 kb" at bounding box center [361, 130] width 57 height 57
type input "https://cdn.shopify.com/s/files/1/0699/4965/3284/files/gempages_498297731022848…"
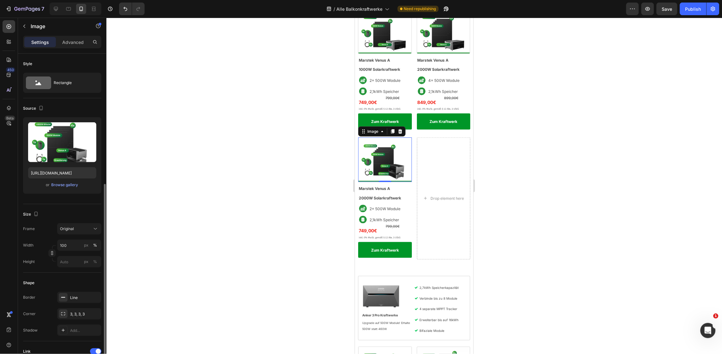
scroll to position [174, 0]
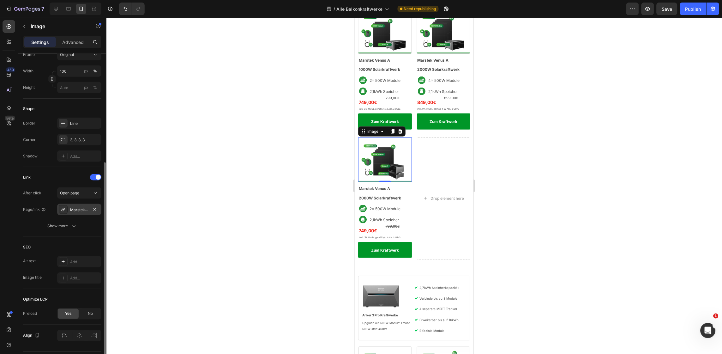
click at [82, 211] on div "Marstek Venus A 1000W Kraftwerk Komplettset" at bounding box center [79, 210] width 18 height 6
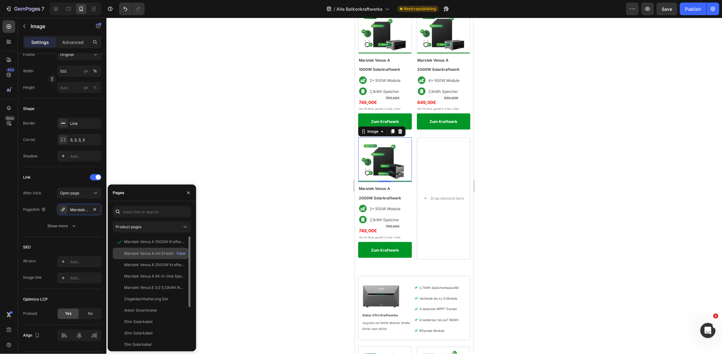
click at [158, 252] on div "Marstek Venus A mit Erweiterung 2000W Kraftwerk Komplettset" at bounding box center [154, 254] width 61 height 6
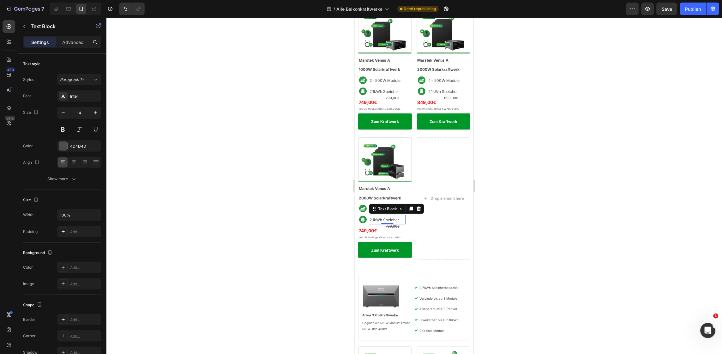
click at [372, 217] on span "2,1kWh Speicher" at bounding box center [384, 219] width 30 height 5
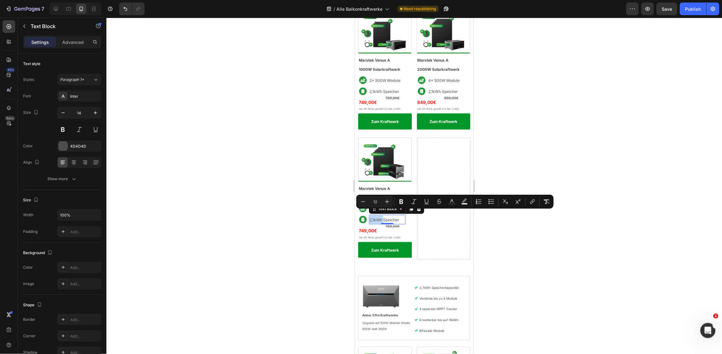
click at [372, 217] on span "2,1kWh Speicher" at bounding box center [384, 219] width 30 height 5
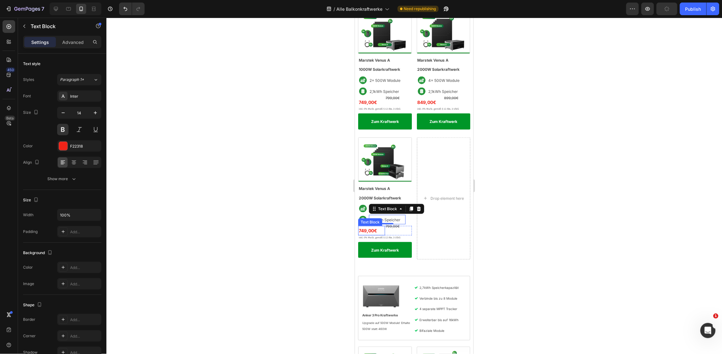
click at [374, 226] on p "749,00€" at bounding box center [372, 230] width 26 height 8
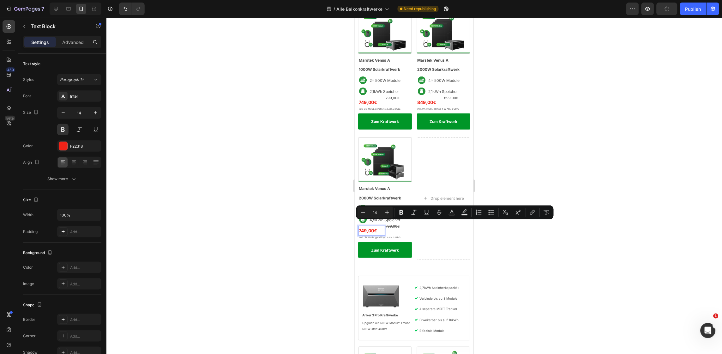
click at [362, 226] on p "749,00€" at bounding box center [372, 230] width 26 height 8
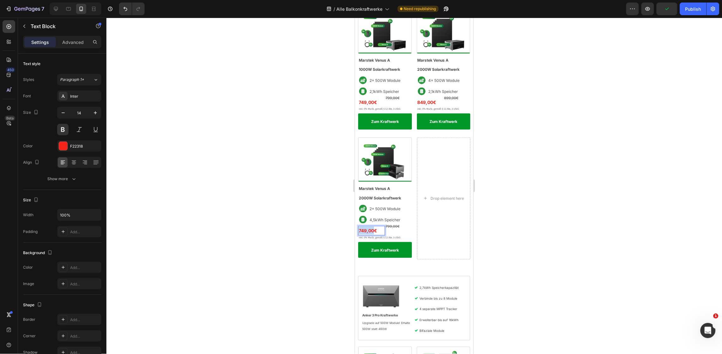
click at [362, 226] on p "749,00€" at bounding box center [372, 230] width 26 height 8
click at [389, 224] on s "799,00€" at bounding box center [392, 226] width 14 height 4
click at [512, 224] on div at bounding box center [414, 186] width 616 height 336
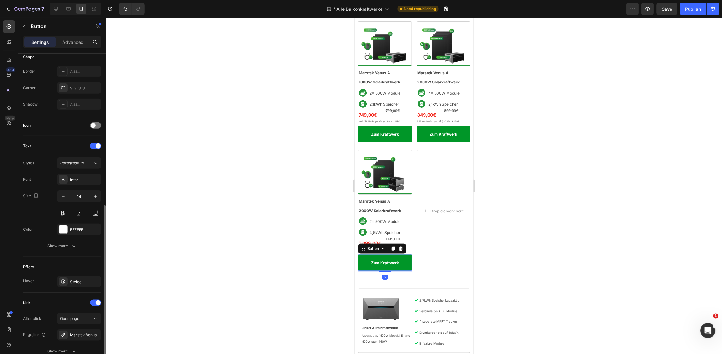
scroll to position [184, 0]
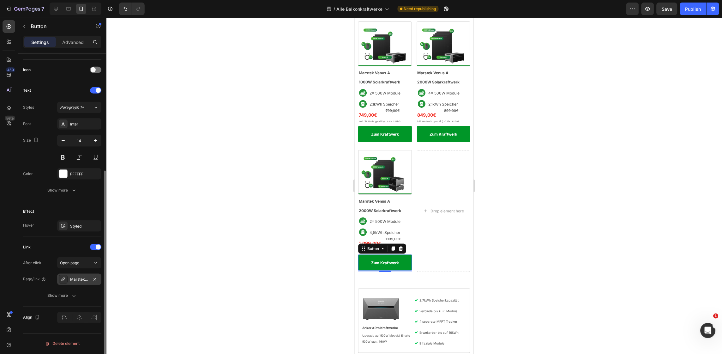
click at [83, 280] on div "Marstek Venus A 1000W Kraftwerk Komplettset" at bounding box center [79, 280] width 18 height 6
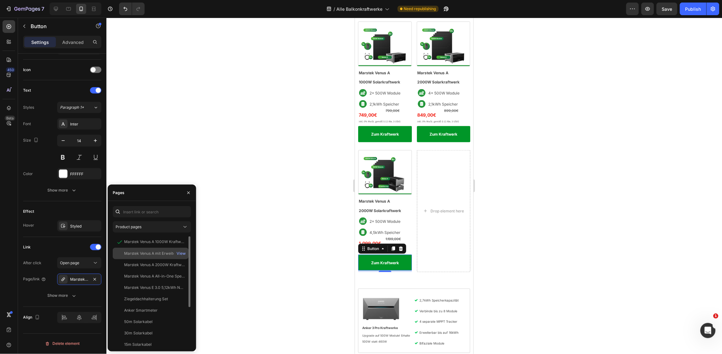
click at [147, 255] on div "Marstek Venus A mit Erweiterung 2000W Kraftwerk Komplettset" at bounding box center [154, 254] width 61 height 6
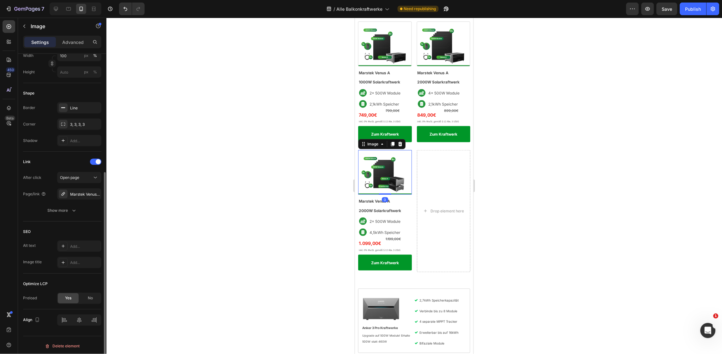
scroll to position [192, 0]
click at [75, 189] on div "Marstek Venus A mit Erweiterung 2000W Kraftwerk Komplettset" at bounding box center [79, 192] width 18 height 6
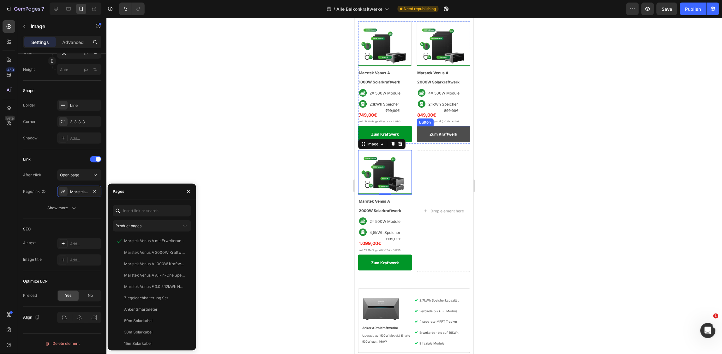
scroll to position [0, 0]
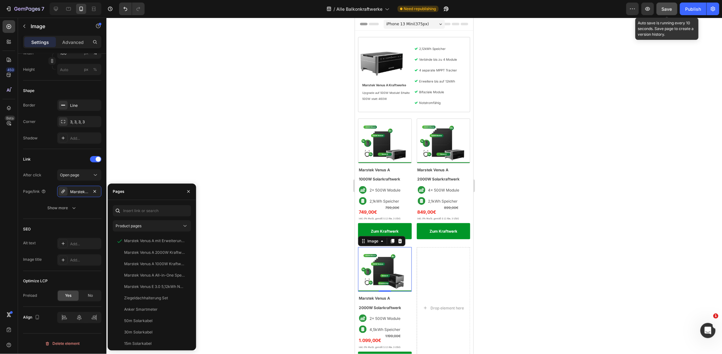
click at [666, 10] on span "Save" at bounding box center [667, 8] width 10 height 5
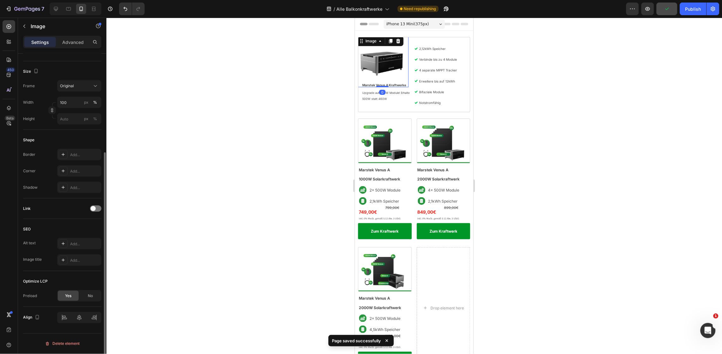
scroll to position [143, 0]
click at [96, 207] on div at bounding box center [95, 208] width 11 height 6
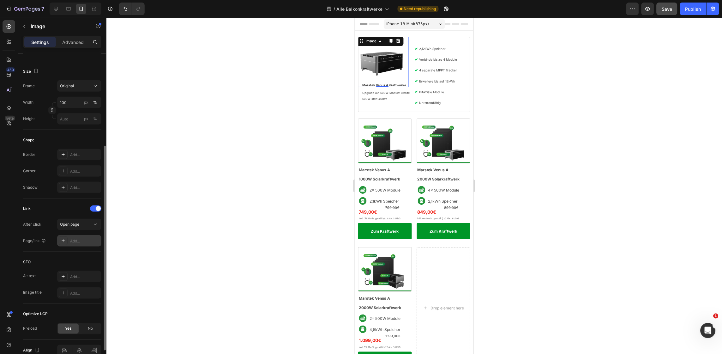
click at [84, 241] on div "Add..." at bounding box center [85, 241] width 30 height 6
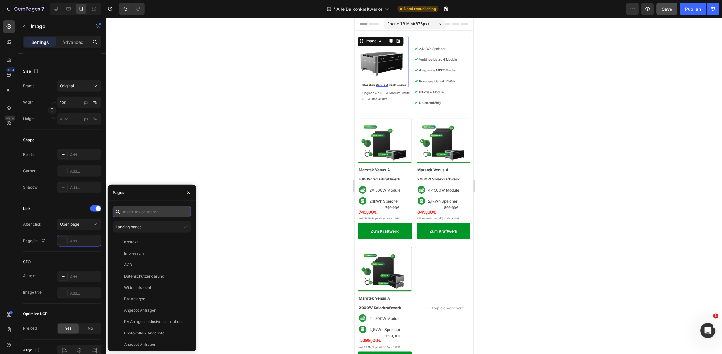
click at [147, 215] on input "text" at bounding box center [152, 211] width 78 height 11
click at [149, 231] on button "Landing pages" at bounding box center [152, 226] width 78 height 11
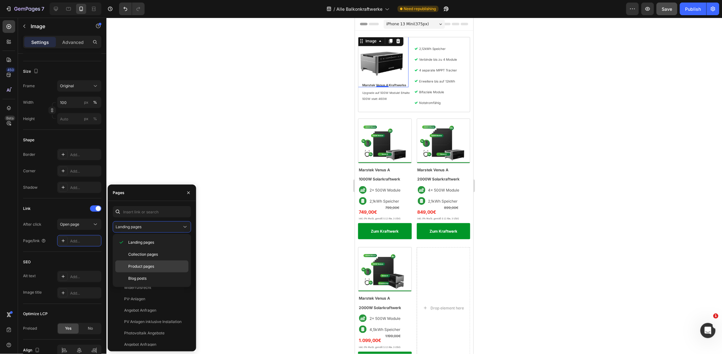
click at [153, 264] on span "Product pages" at bounding box center [141, 266] width 26 height 6
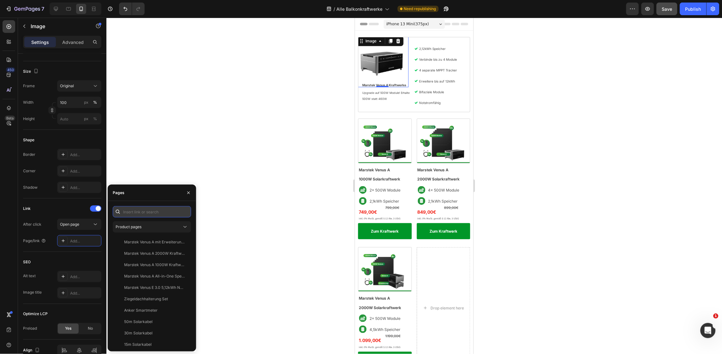
click at [152, 210] on input "text" at bounding box center [152, 211] width 78 height 11
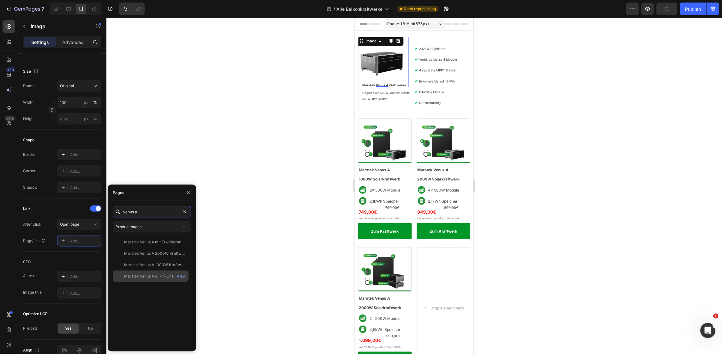
type input "venus a"
click at [166, 274] on div "Marstek Venus A All-in-One Speicher mit integrierten Wechselrichter" at bounding box center [154, 276] width 61 height 6
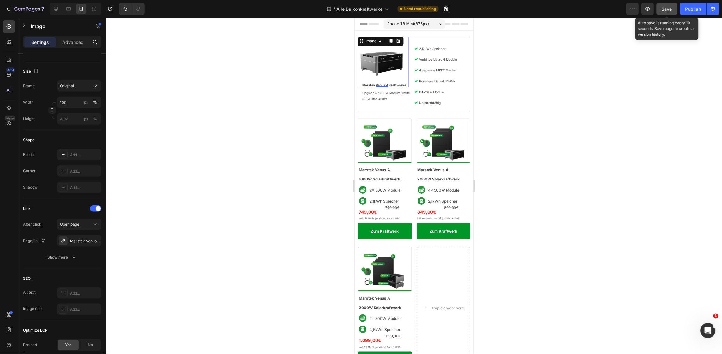
click at [673, 7] on button "Save" at bounding box center [667, 9] width 21 height 13
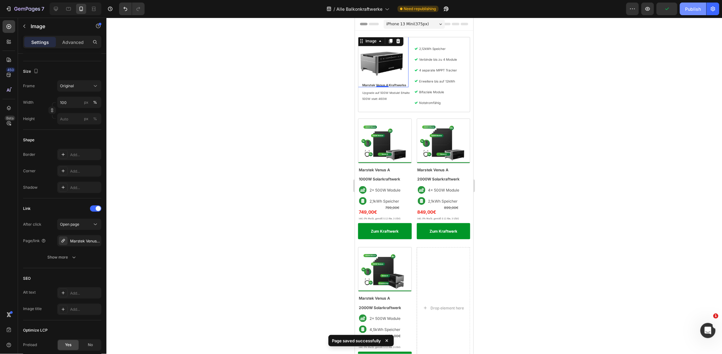
click at [685, 10] on button "Publish" at bounding box center [693, 9] width 27 height 13
click at [56, 7] on icon at bounding box center [56, 9] width 6 height 6
type input "https://cdn.shopify.com/s/files/1/0699/4965/3284/files/gempages_498297731022848…"
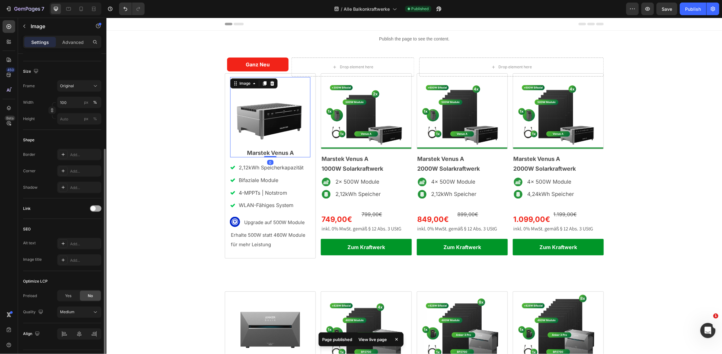
click at [97, 208] on div at bounding box center [95, 208] width 11 height 6
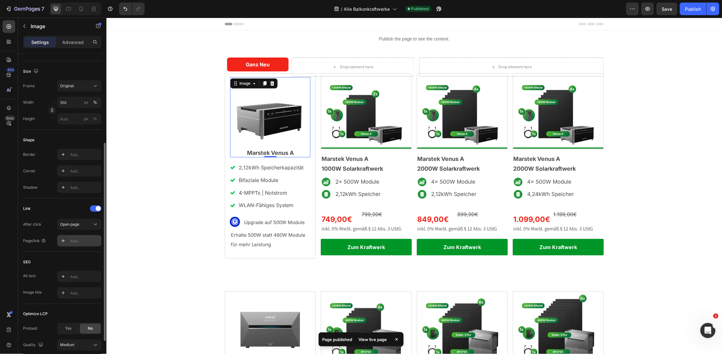
click at [82, 238] on div "Add..." at bounding box center [85, 241] width 30 height 6
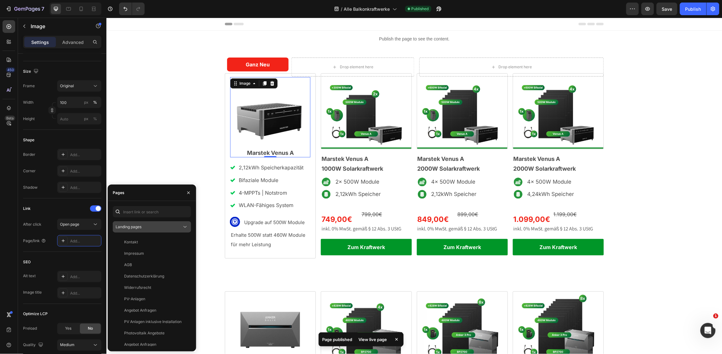
click at [148, 225] on div "Landing pages" at bounding box center [149, 227] width 66 height 6
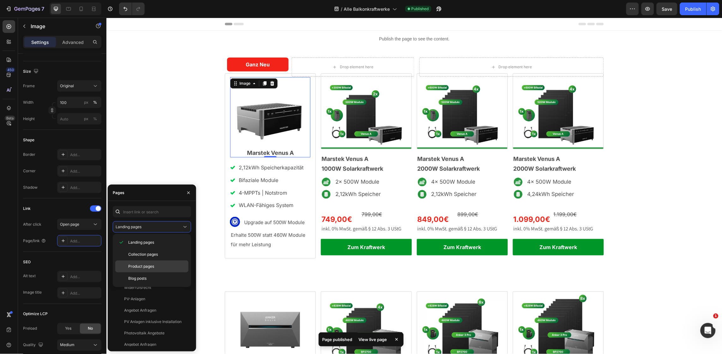
click at [152, 263] on div "Product pages" at bounding box center [151, 266] width 73 height 12
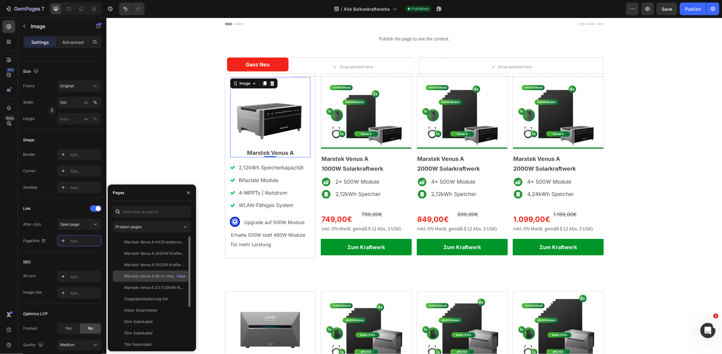
click at [161, 277] on div "Marstek Venus A All-in-One Speicher mit integrierten Wechselrichter" at bounding box center [154, 276] width 61 height 6
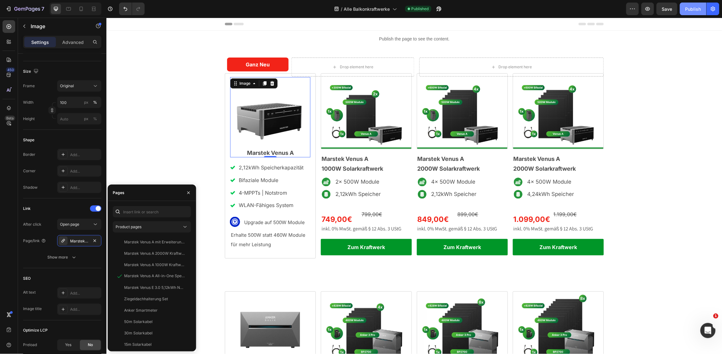
click at [696, 7] on div "Publish" at bounding box center [694, 9] width 16 height 7
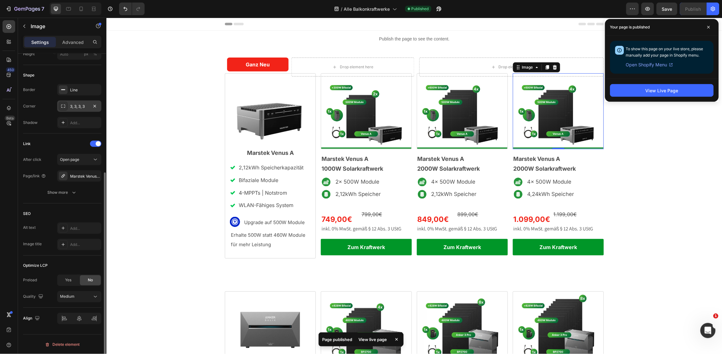
scroll to position [208, 0]
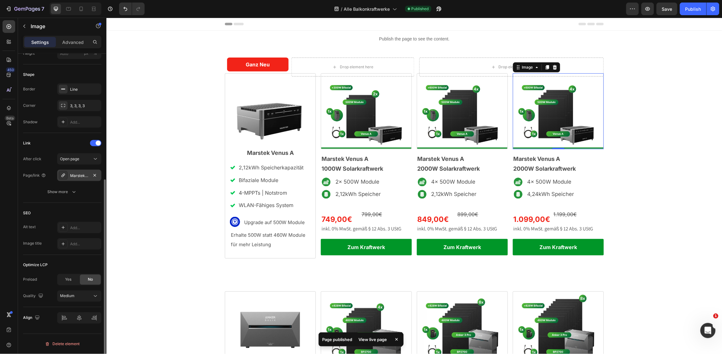
click at [76, 172] on div "Marstek Venus A mit Erweiterung 2000W Kraftwerk Komplettset" at bounding box center [79, 175] width 44 height 11
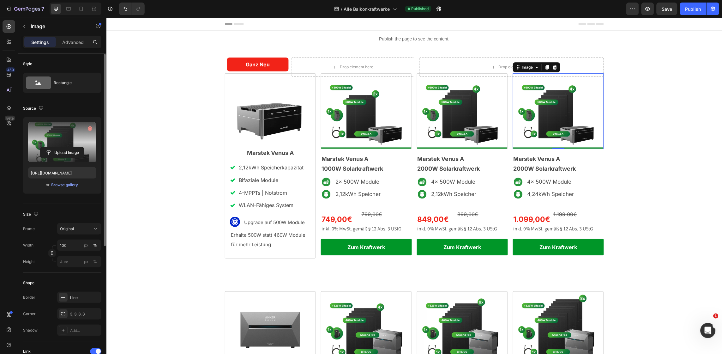
scroll to position [0, 0]
click at [70, 184] on div "Browse gallery" at bounding box center [64, 185] width 27 height 6
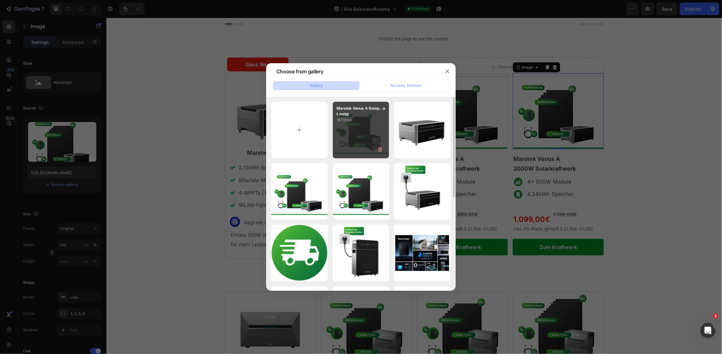
click at [365, 126] on div "Marstek Venus A Komp...et.webp 187.19 kb" at bounding box center [361, 130] width 57 height 57
type input "https://cdn.shopify.com/s/files/1/0699/4965/3284/files/gempages_498297731022848…"
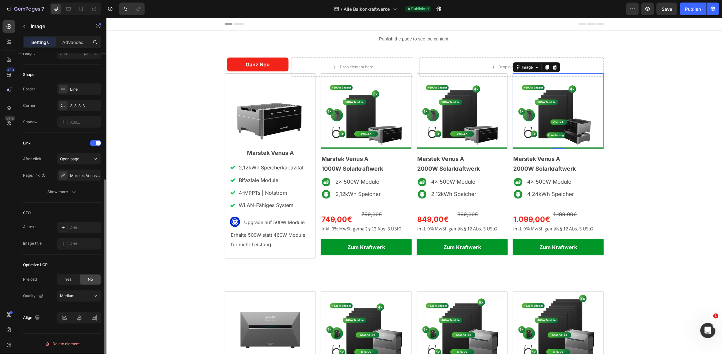
scroll to position [208, 0]
click at [80, 179] on div "Marstek Venus A mit Erweiterung 2000W Kraftwerk Komplettset" at bounding box center [79, 175] width 44 height 11
click at [82, 9] on icon at bounding box center [81, 9] width 6 height 6
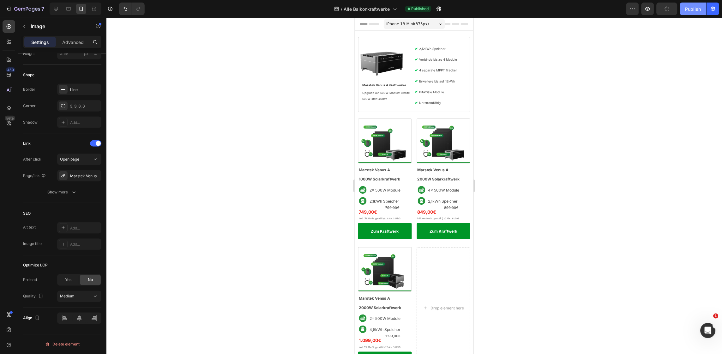
click at [689, 10] on div "Publish" at bounding box center [694, 9] width 16 height 7
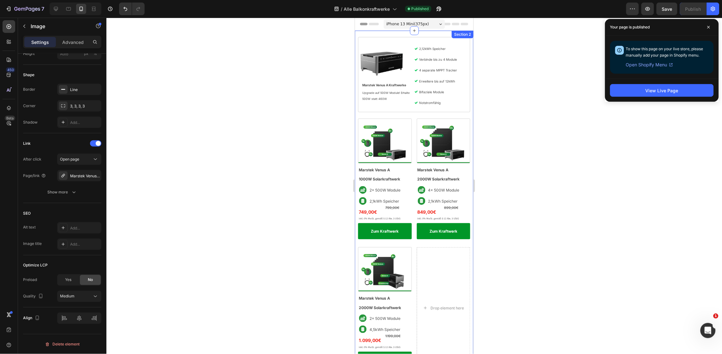
click at [355, 44] on div "Image Marstek Venus A Kraftwerke Heading Upgrade auf 500W Module! Erhalte 500W …" at bounding box center [414, 202] width 118 height 345
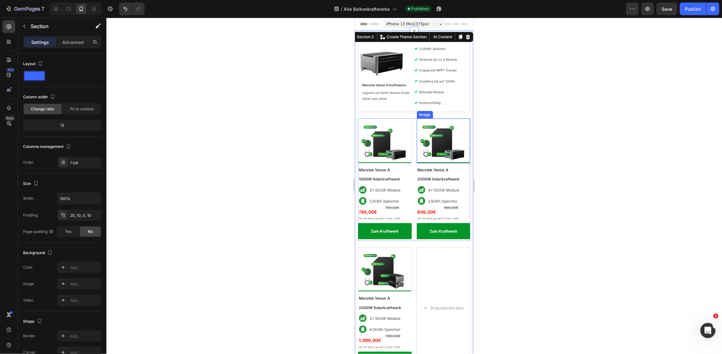
scroll to position [78, 0]
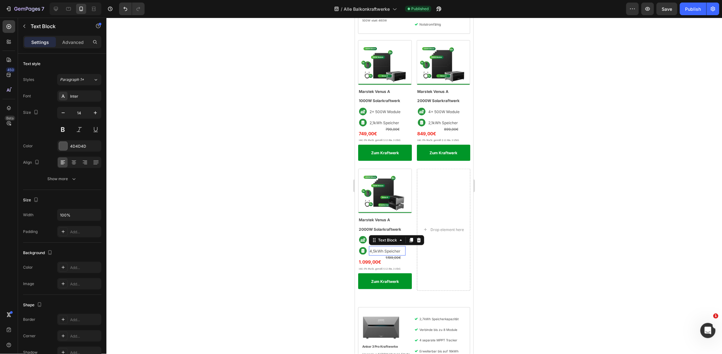
click at [374, 248] on span "4,5kWh Speicher" at bounding box center [384, 250] width 31 height 5
click at [58, 9] on icon at bounding box center [56, 9] width 4 height 4
type input "16"
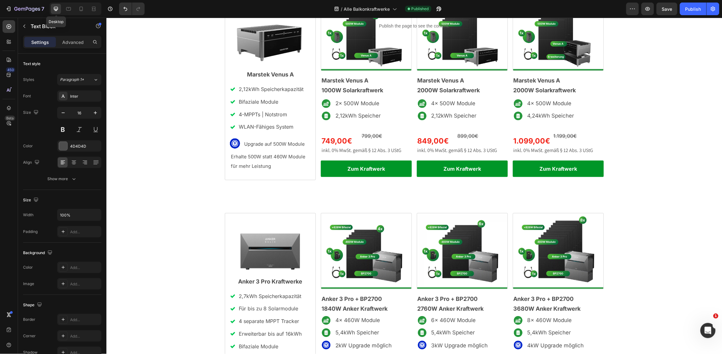
scroll to position [56, 0]
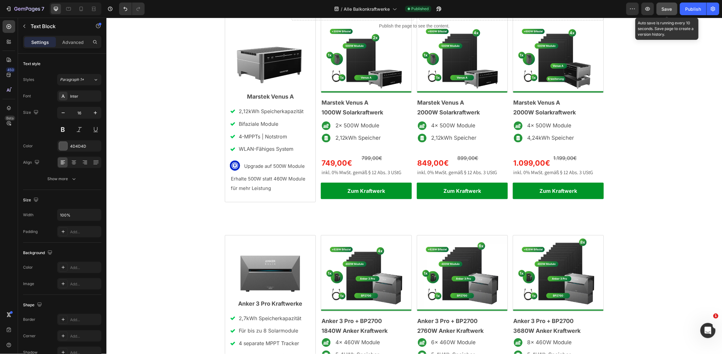
click at [668, 12] on button "Save" at bounding box center [667, 9] width 21 height 13
click at [685, 12] on button "Publish" at bounding box center [693, 9] width 27 height 13
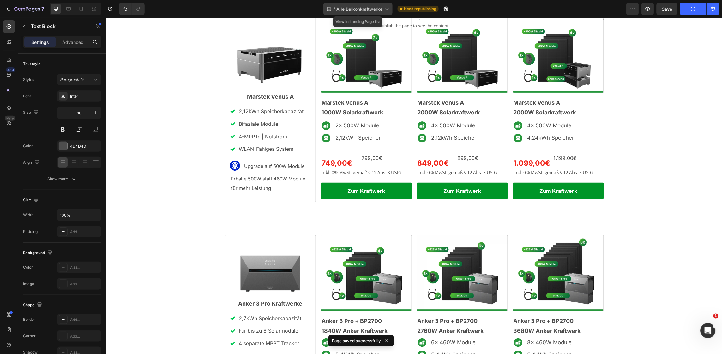
click at [377, 14] on div "/ Alle Balkonkraftwerke" at bounding box center [357, 9] width 69 height 13
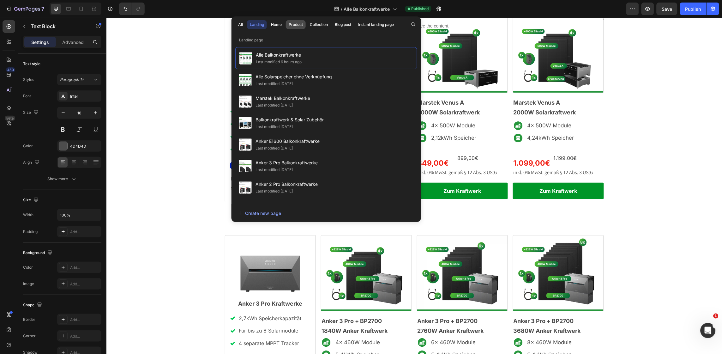
click at [287, 22] on button "Product" at bounding box center [296, 24] width 20 height 9
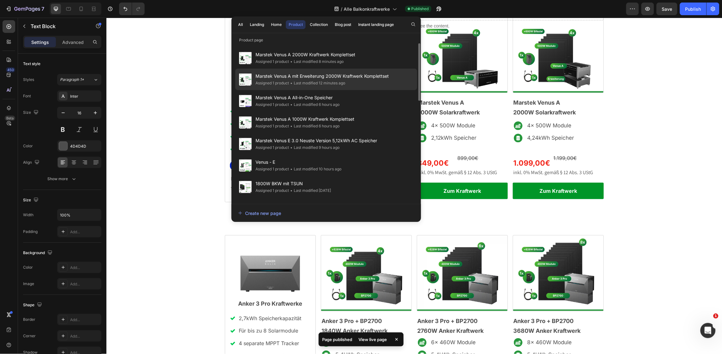
click at [321, 76] on span "Marstek Venus A mit Erweiterung 2000W Kraftwerk Komplettset" at bounding box center [322, 76] width 133 height 8
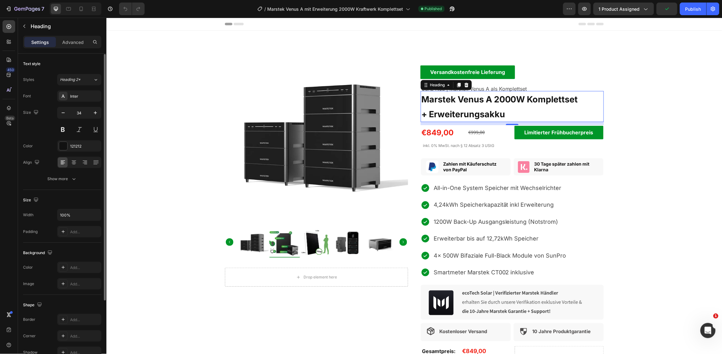
scroll to position [0, 0]
click at [68, 177] on div "Show more" at bounding box center [62, 178] width 29 height 6
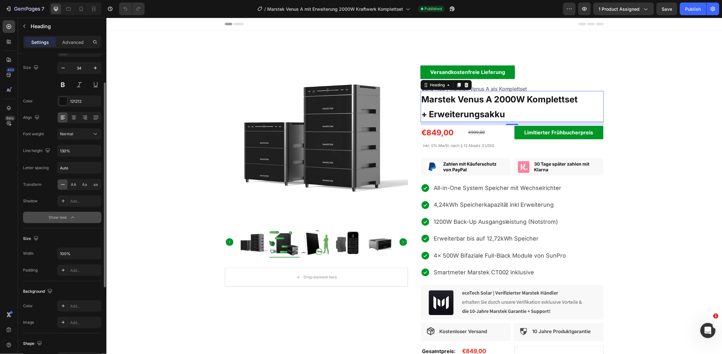
scroll to position [46, 0]
click at [69, 148] on input "130%" at bounding box center [79, 149] width 44 height 11
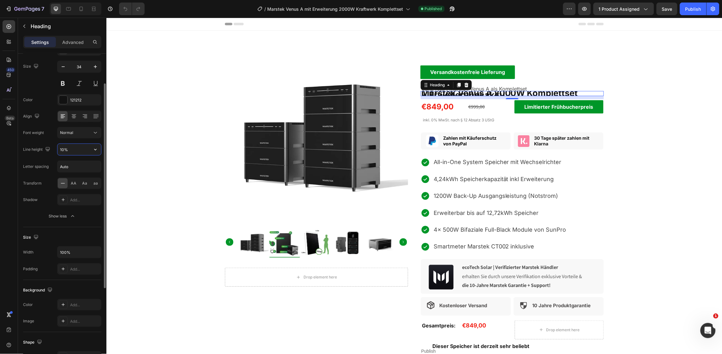
type input "100%"
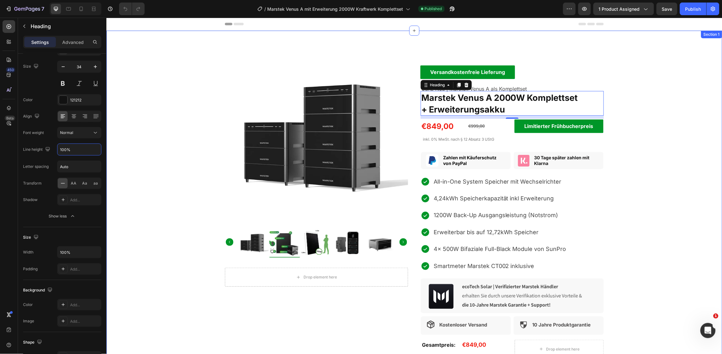
click at [629, 171] on div "Product Images Drop element here Product Versandkostenfreie Lieferung Text Bloc…" at bounding box center [414, 231] width 616 height 382
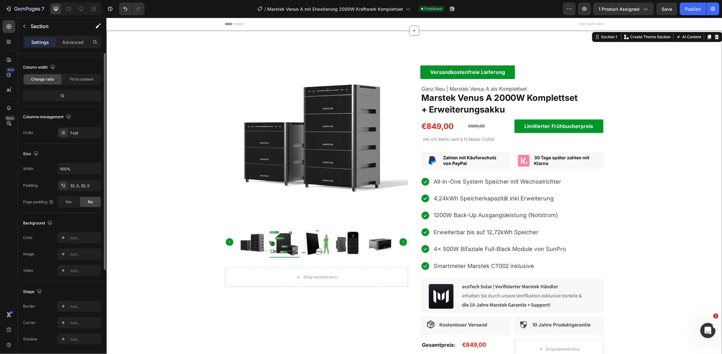
scroll to position [0, 0]
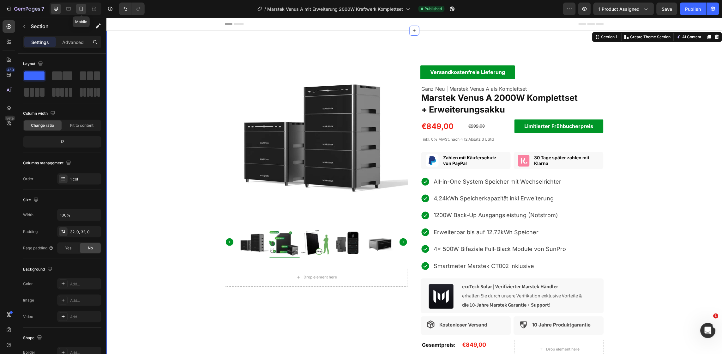
click at [83, 7] on icon at bounding box center [81, 9] width 6 height 6
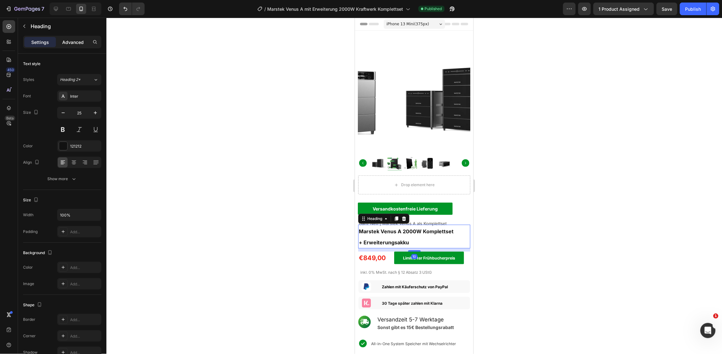
click at [72, 43] on p "Advanced" at bounding box center [72, 42] width 21 height 7
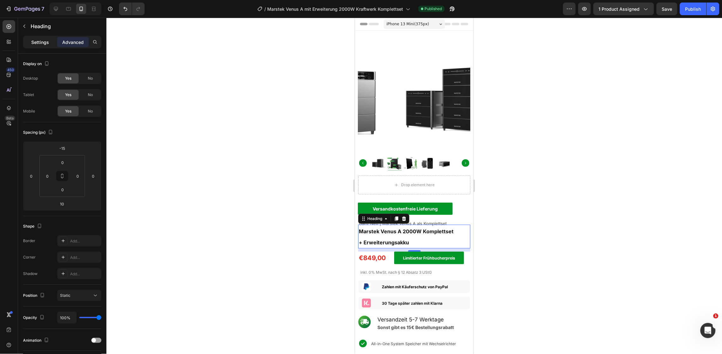
click at [39, 45] on div "Settings" at bounding box center [40, 42] width 32 height 10
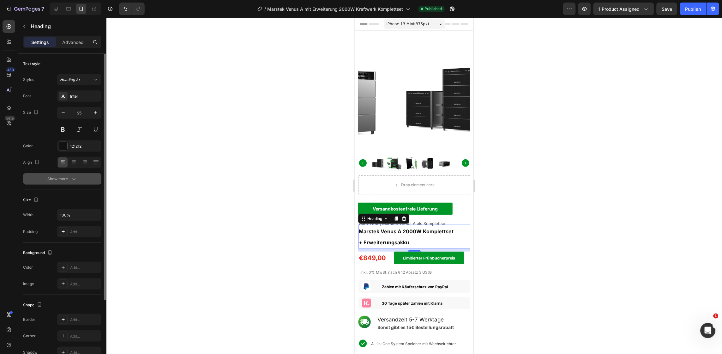
click at [73, 177] on icon "button" at bounding box center [74, 179] width 6 height 6
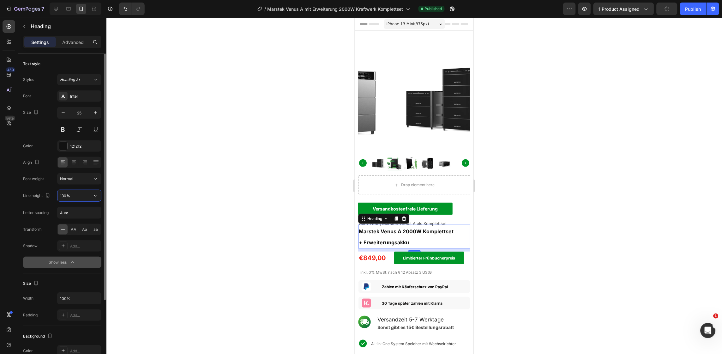
click at [68, 199] on input "130%" at bounding box center [79, 195] width 44 height 11
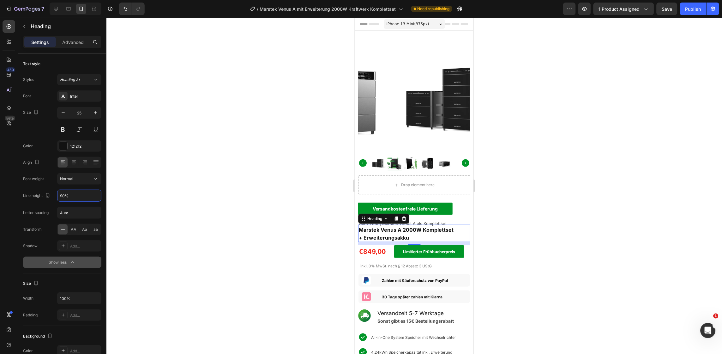
type input "90%"
click at [521, 257] on div at bounding box center [414, 186] width 616 height 336
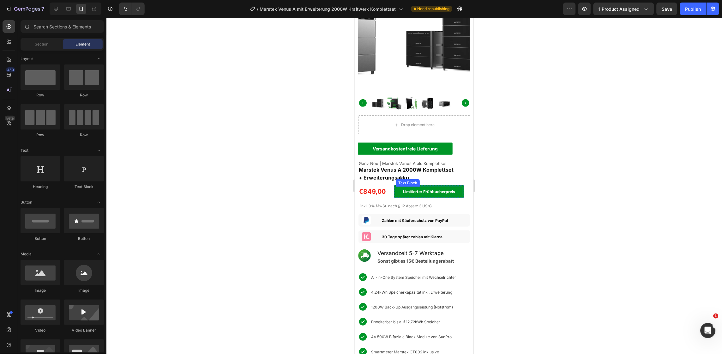
scroll to position [60, 0]
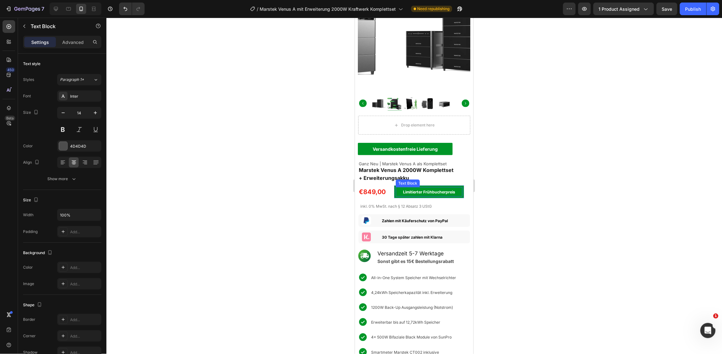
click at [420, 189] on strong "Limitierter Frühbucherpreis" at bounding box center [429, 191] width 52 height 5
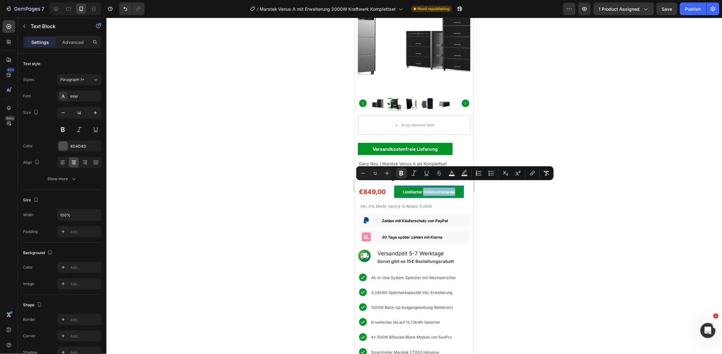
click at [420, 189] on strong "Limitierter Frühbucherpreis" at bounding box center [429, 191] width 52 height 5
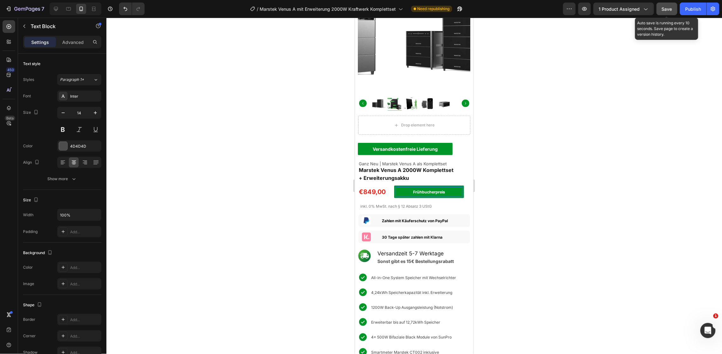
click at [668, 13] on button "Save" at bounding box center [667, 9] width 21 height 13
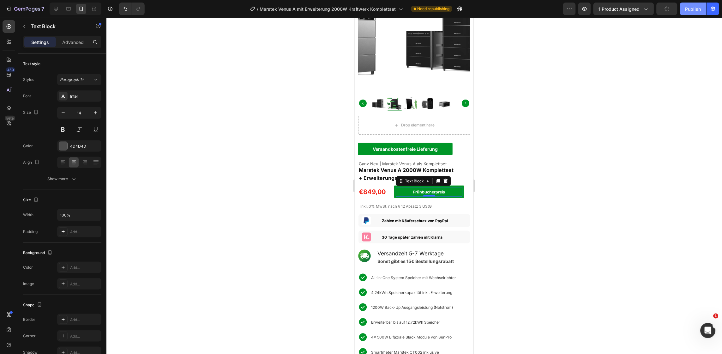
click at [682, 11] on button "Publish" at bounding box center [693, 9] width 27 height 13
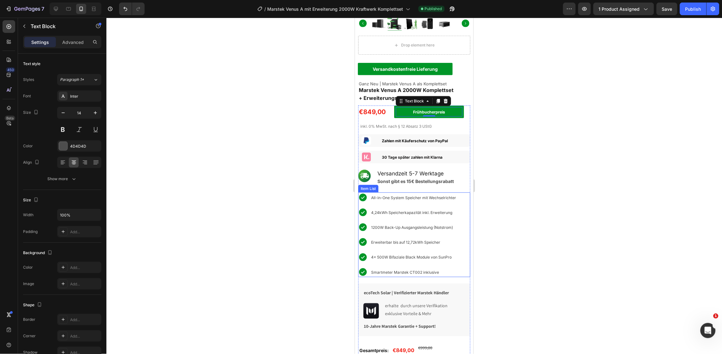
scroll to position [136, 0]
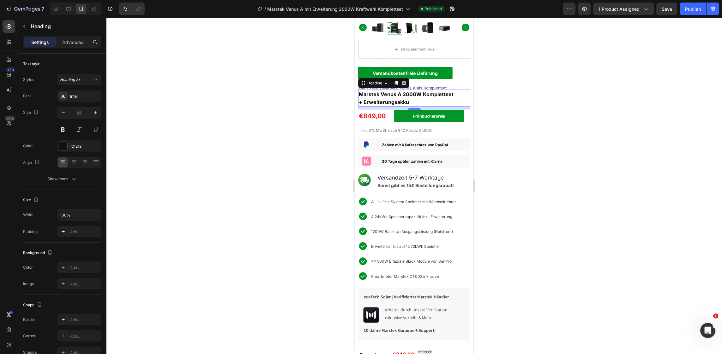
click at [74, 47] on div "Settings Advanced" at bounding box center [62, 42] width 78 height 13
click at [73, 45] on p "Advanced" at bounding box center [72, 42] width 21 height 7
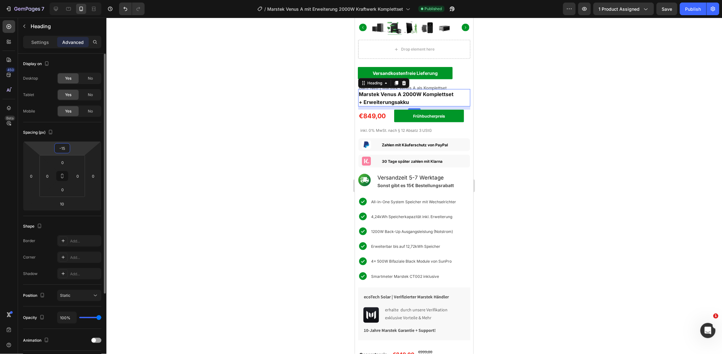
click at [65, 148] on input "-15" at bounding box center [62, 147] width 13 height 9
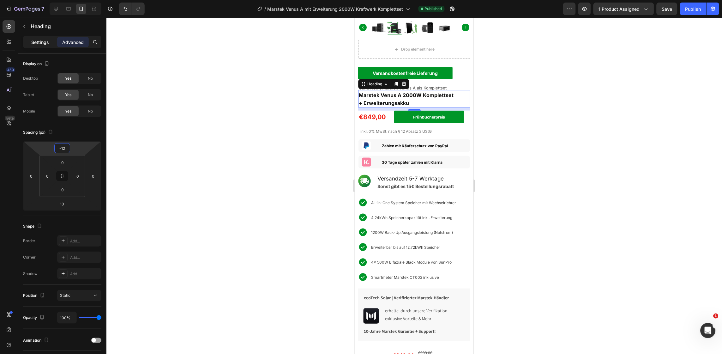
type input "-12"
click at [45, 41] on p "Settings" at bounding box center [40, 42] width 18 height 7
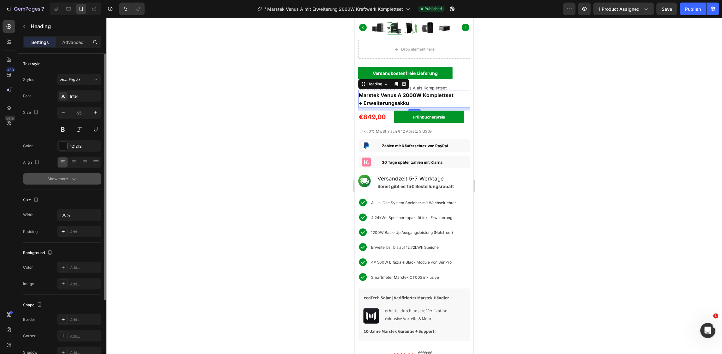
click at [68, 179] on div "Show more" at bounding box center [62, 179] width 29 height 6
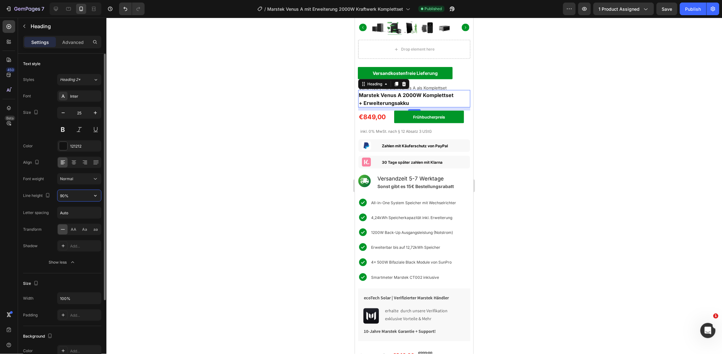
click at [63, 194] on input "90%" at bounding box center [79, 195] width 44 height 11
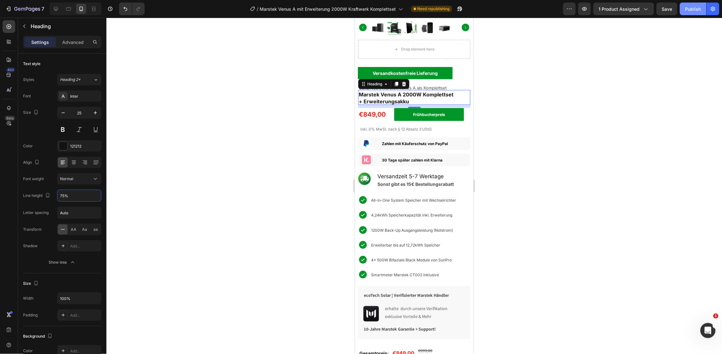
type input "75%"
click at [693, 12] on div "Publish" at bounding box center [694, 9] width 16 height 7
click at [70, 39] on p "Advanced" at bounding box center [72, 42] width 21 height 7
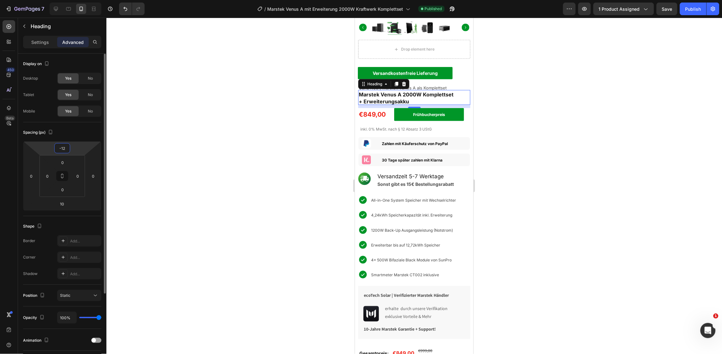
click at [63, 148] on input "-12" at bounding box center [62, 147] width 13 height 9
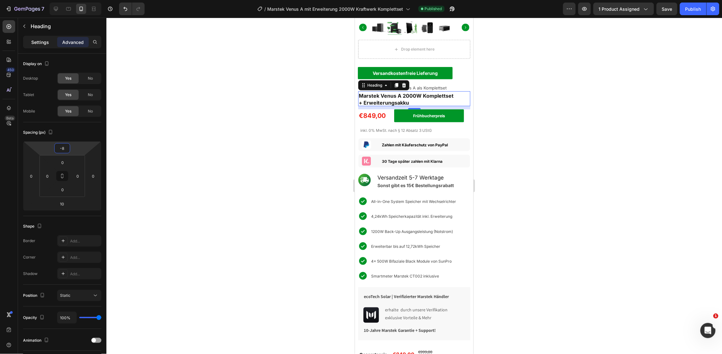
type input "-8"
click at [38, 43] on p "Settings" at bounding box center [40, 42] width 18 height 7
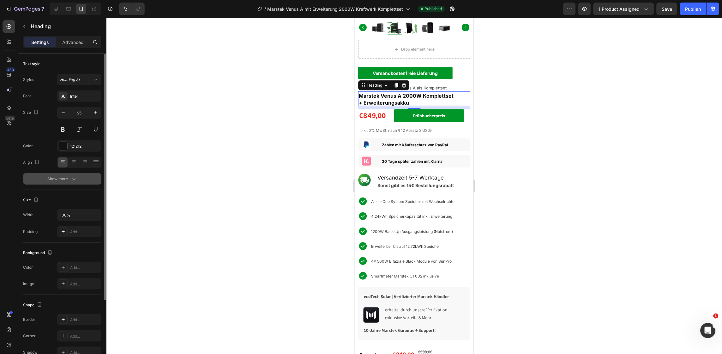
click at [71, 176] on icon "button" at bounding box center [74, 179] width 6 height 6
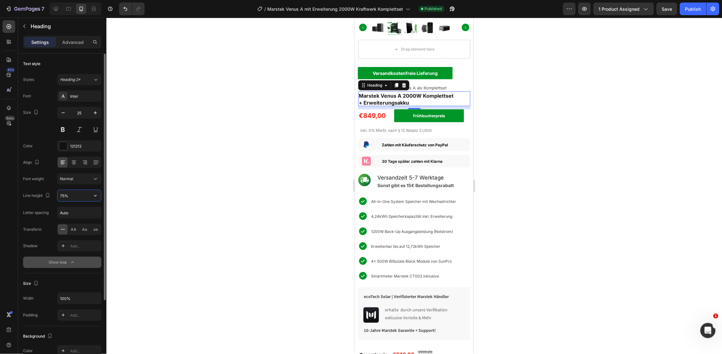
click at [71, 193] on input "75%" at bounding box center [79, 195] width 44 height 11
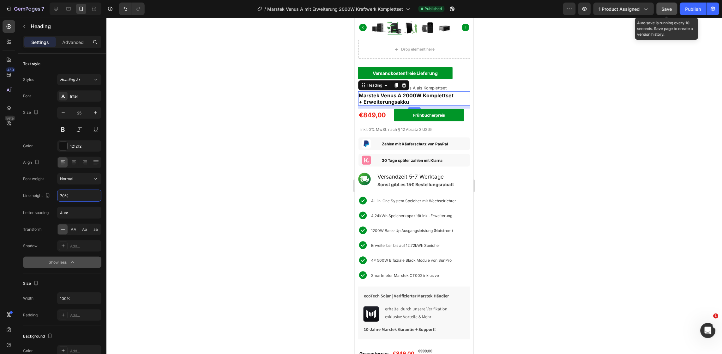
type input "70%"
click at [667, 7] on span "Save" at bounding box center [667, 8] width 10 height 5
click at [697, 10] on div "Publish" at bounding box center [694, 9] width 16 height 7
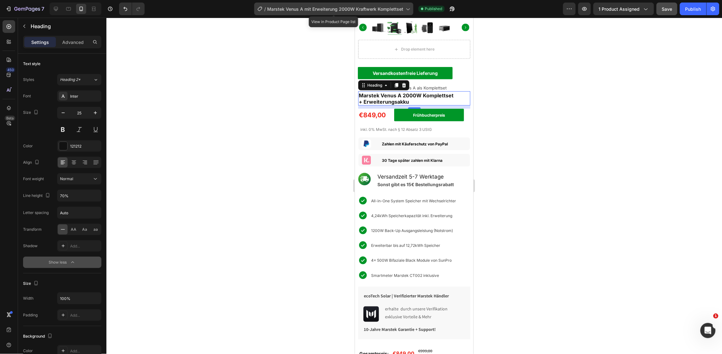
click at [405, 7] on icon at bounding box center [408, 9] width 6 height 6
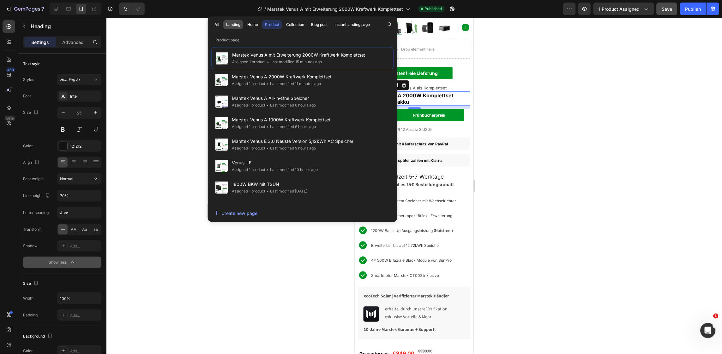
click at [237, 28] on button "Landing" at bounding box center [233, 24] width 20 height 9
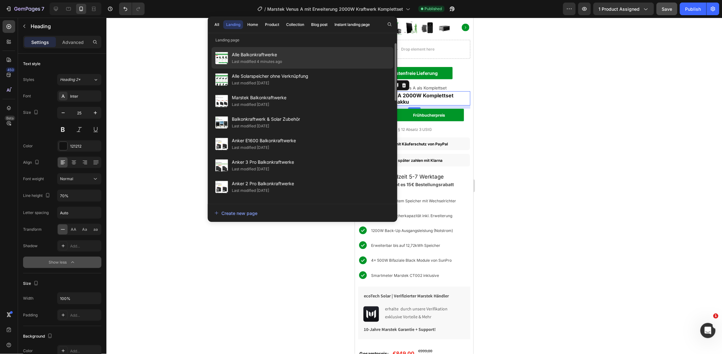
click at [275, 59] on div "Last modified 4 minutes ago" at bounding box center [257, 61] width 50 height 6
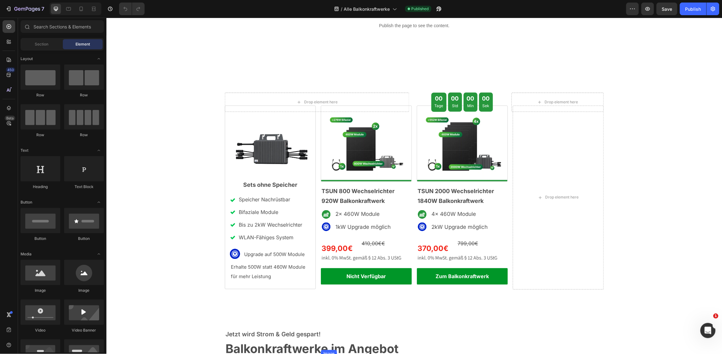
scroll to position [1423, 0]
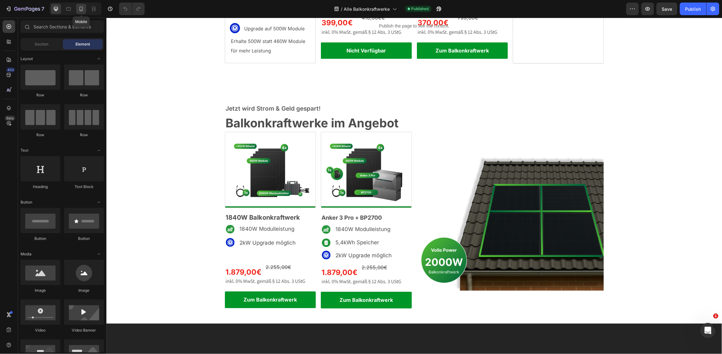
click at [82, 10] on icon at bounding box center [81, 9] width 6 height 6
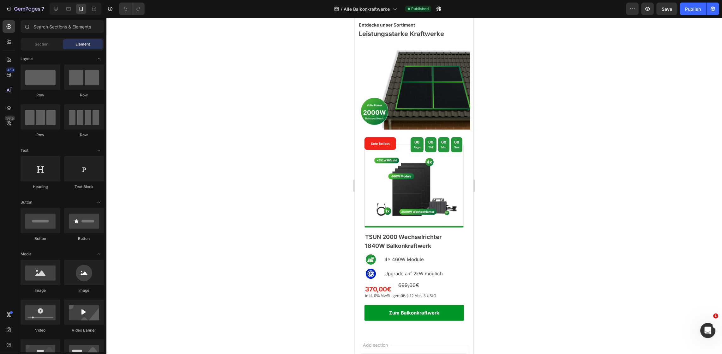
scroll to position [2214, 0]
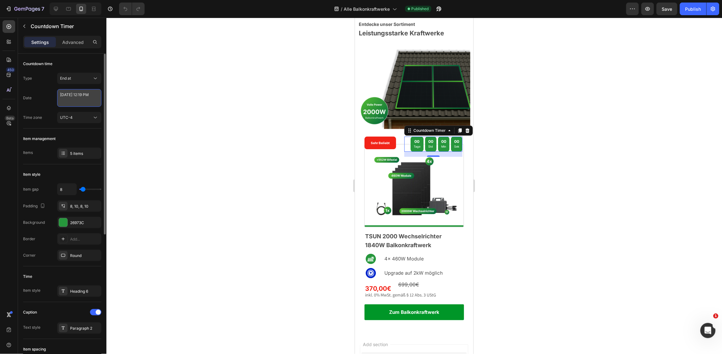
select select "19"
select select "false"
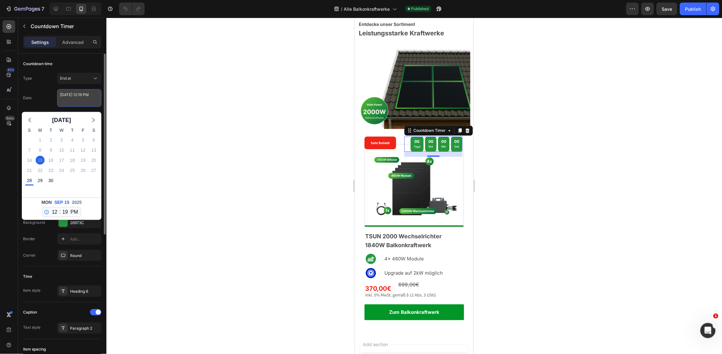
click at [76, 105] on textarea "[DATE] 12:19 PM" at bounding box center [79, 98] width 44 height 18
click at [40, 179] on div "29" at bounding box center [40, 180] width 9 height 9
type textarea "[DATE] 12:19 PM"
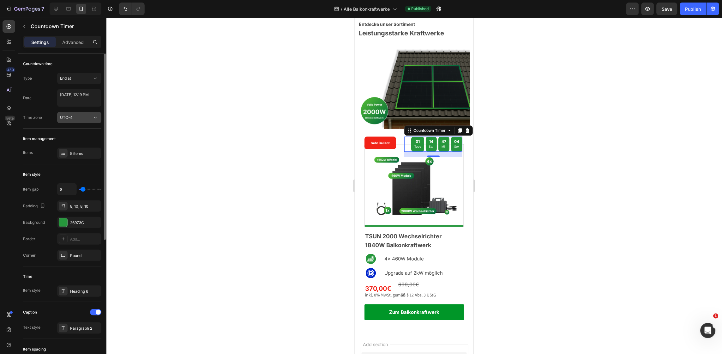
click at [78, 116] on div "UTC-4" at bounding box center [76, 118] width 32 height 6
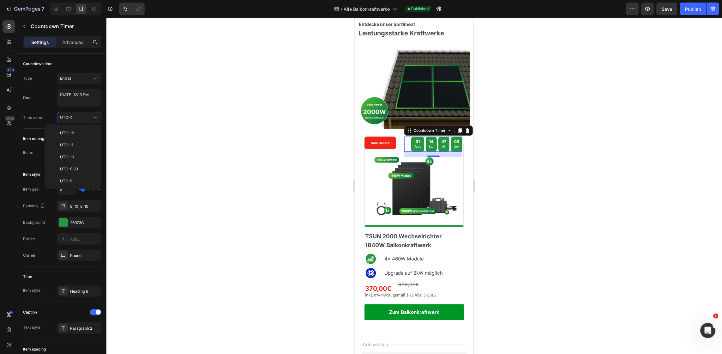
scroll to position [68, 0]
select select "19"
select select "false"
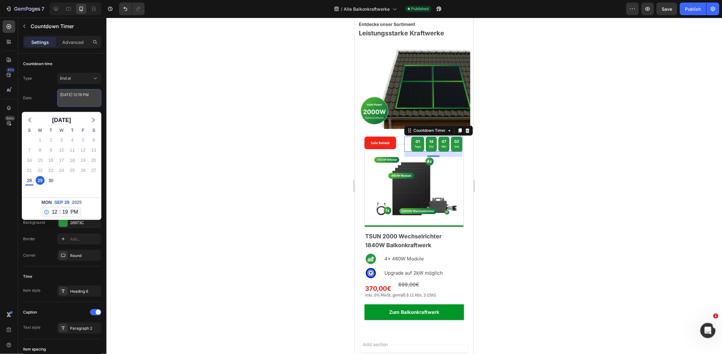
click at [75, 91] on textarea "[DATE] 12:19 PM" at bounding box center [79, 98] width 44 height 18
click at [48, 179] on div "30" at bounding box center [50, 180] width 9 height 9
type textarea "[DATE] 12:19 PM"
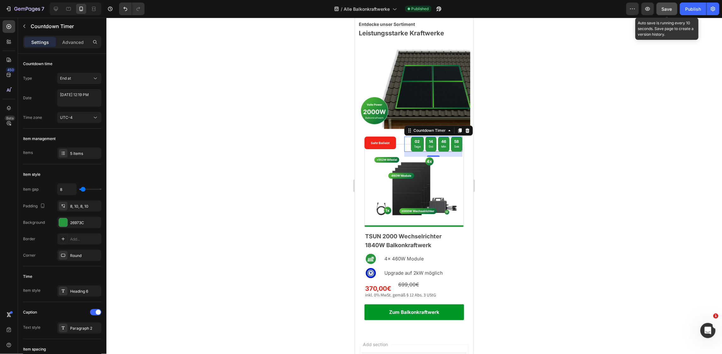
click at [668, 7] on span "Save" at bounding box center [667, 8] width 10 height 5
click at [696, 8] on div "Publish" at bounding box center [694, 9] width 16 height 7
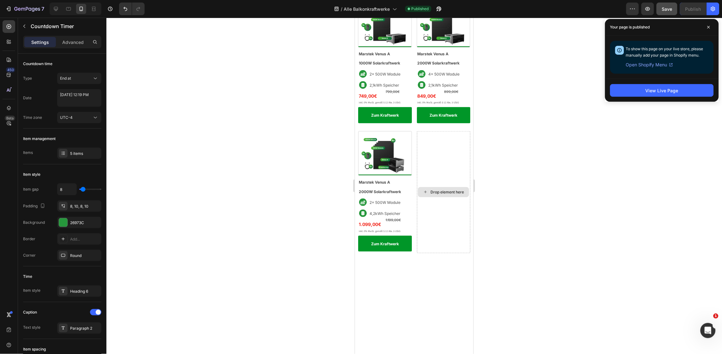
scroll to position [0, 0]
